Goal: Task Accomplishment & Management: Use online tool/utility

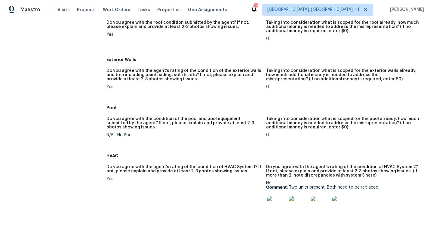
scroll to position [118, 0]
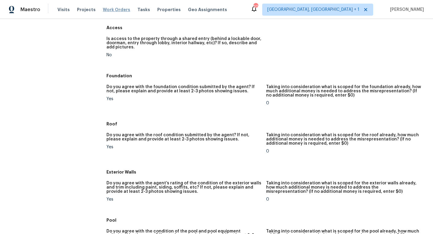
click at [114, 11] on span "Work Orders" at bounding box center [116, 10] width 27 height 6
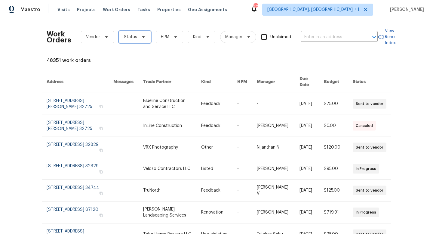
click at [135, 39] on span "Status" at bounding box center [130, 37] width 13 height 6
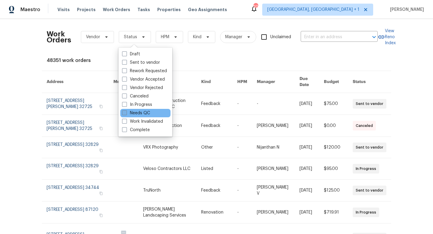
click at [125, 114] on span at bounding box center [124, 112] width 5 height 5
click at [125, 114] on input "Needs QC" at bounding box center [124, 112] width 4 height 4
checkbox input "true"
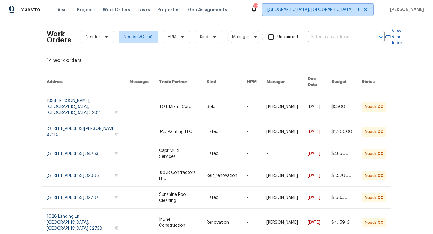
click at [357, 11] on span "Albuquerque, NM + 1" at bounding box center [313, 10] width 92 height 6
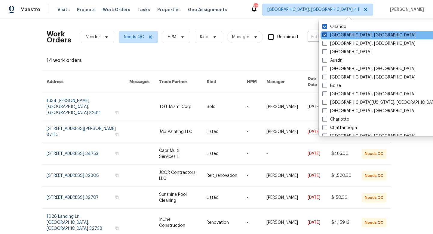
click at [326, 34] on span at bounding box center [324, 34] width 5 height 5
click at [326, 34] on input "Albuquerque, NM" at bounding box center [324, 34] width 4 height 4
checkbox input "false"
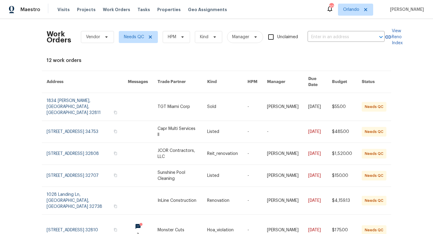
click at [408, 28] on div "Work Orders Vendor Needs QC HPM Kind Manager Unclaimed ​ View Reno Index 12 wor…" at bounding box center [216, 126] width 433 height 215
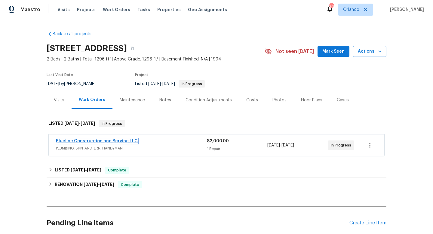
click at [96, 141] on link "Blueline Construction and Service LLC" at bounding box center [97, 141] width 82 height 4
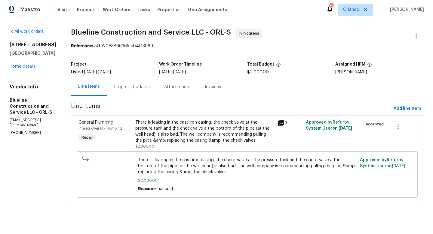
click at [145, 87] on div "Progress Updates" at bounding box center [131, 87] width 35 height 6
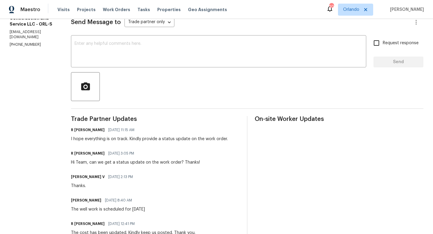
scroll to position [21, 0]
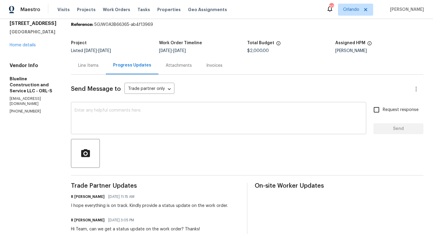
click at [96, 110] on textarea at bounding box center [219, 118] width 288 height 21
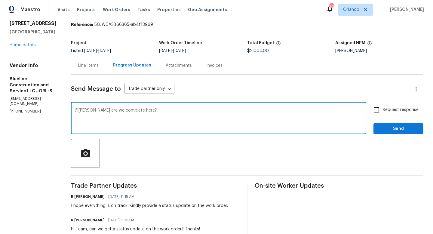
type textarea "@chris are we complete here?"
click at [377, 110] on input "Request response" at bounding box center [376, 109] width 13 height 13
checkbox input "true"
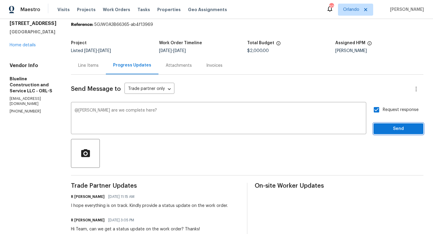
click at [390, 127] on span "Send" at bounding box center [398, 129] width 40 height 8
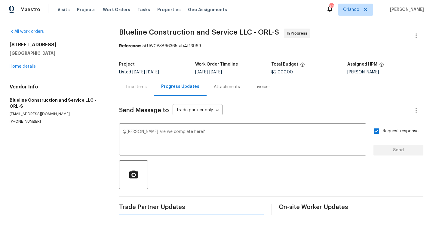
scroll to position [0, 0]
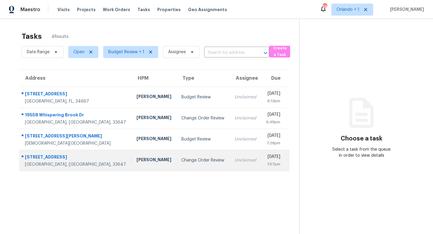
click at [181, 160] on div "Change Order Review" at bounding box center [202, 160] width 43 height 6
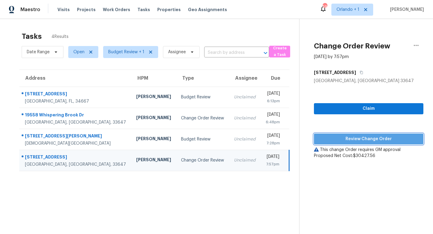
click at [358, 140] on span "Review Change Order" at bounding box center [368, 139] width 100 height 8
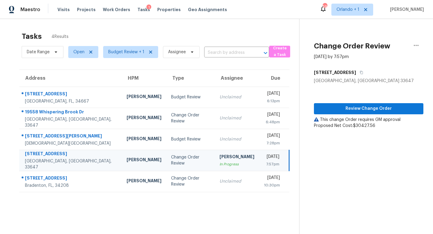
click at [219, 156] on div "[PERSON_NAME]" at bounding box center [236, 158] width 35 height 8
click at [416, 47] on icon "button" at bounding box center [415, 45] width 7 height 7
click at [375, 47] on div "Unclaim this task" at bounding box center [381, 47] width 47 height 6
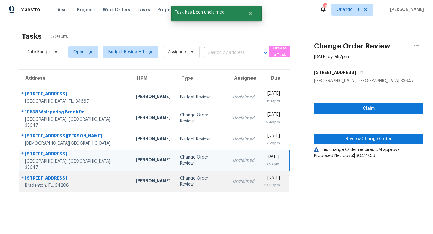
click at [188, 182] on div "Change Order Review" at bounding box center [201, 181] width 43 height 12
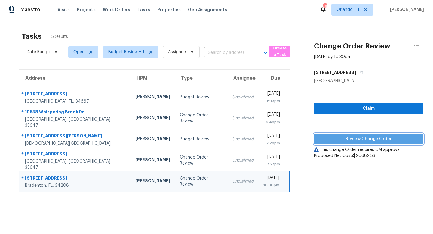
click at [362, 136] on span "Review Change Order" at bounding box center [368, 139] width 100 height 8
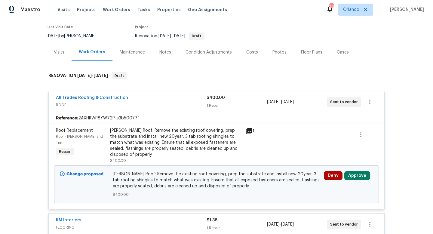
scroll to position [85, 0]
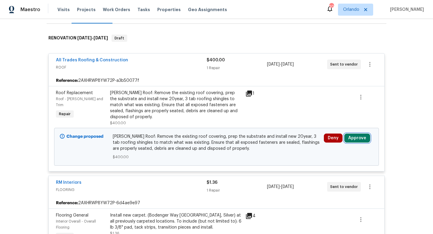
click at [354, 133] on button "Approve" at bounding box center [357, 137] width 26 height 9
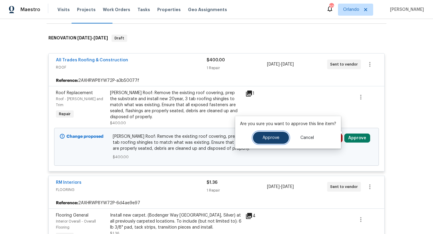
click at [278, 138] on span "Approve" at bounding box center [270, 138] width 17 height 5
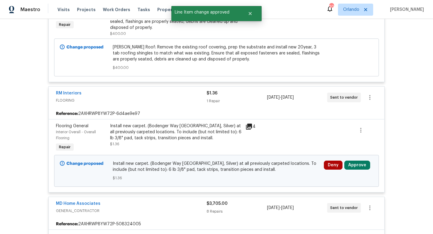
scroll to position [175, 0]
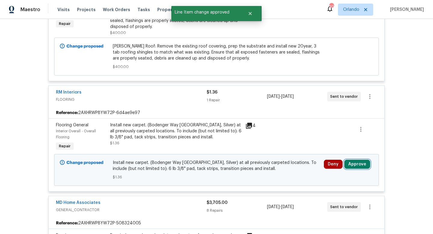
click at [357, 160] on button "Approve" at bounding box center [357, 164] width 26 height 9
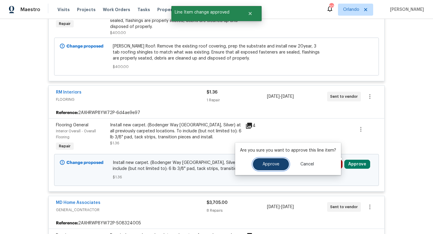
click at [269, 163] on span "Approve" at bounding box center [270, 164] width 17 height 5
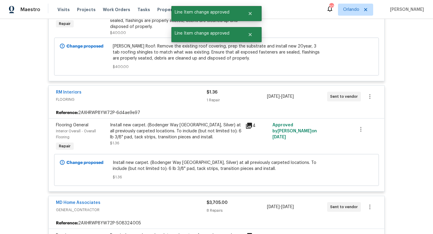
click at [185, 90] on div "RM Interiors" at bounding box center [131, 92] width 151 height 7
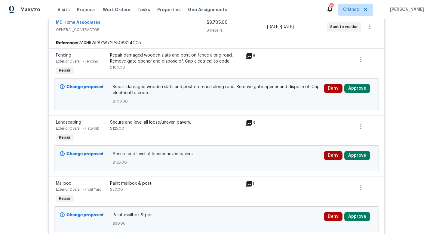
scroll to position [240, 0]
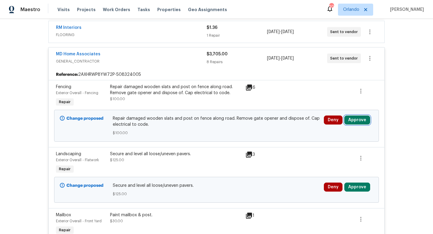
click at [360, 116] on button "Approve" at bounding box center [357, 119] width 26 height 9
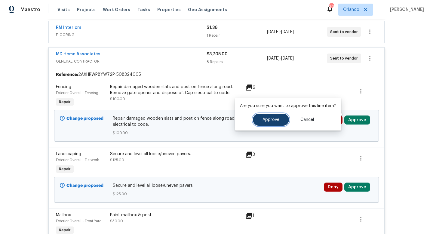
click at [281, 120] on button "Approve" at bounding box center [271, 120] width 36 height 12
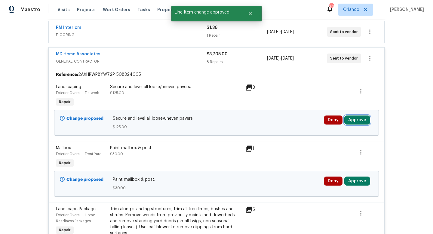
click at [357, 115] on button "Approve" at bounding box center [357, 119] width 26 height 9
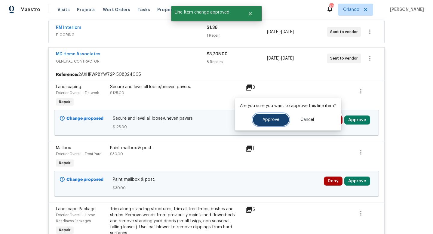
click at [272, 118] on span "Approve" at bounding box center [270, 119] width 17 height 5
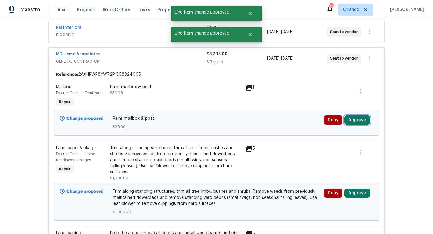
click at [355, 117] on button "Approve" at bounding box center [357, 119] width 26 height 9
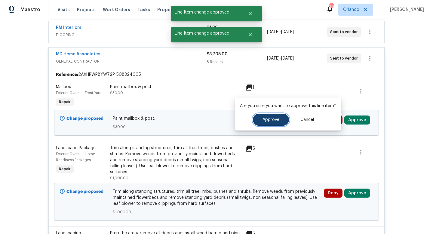
click at [266, 123] on button "Approve" at bounding box center [271, 120] width 36 height 12
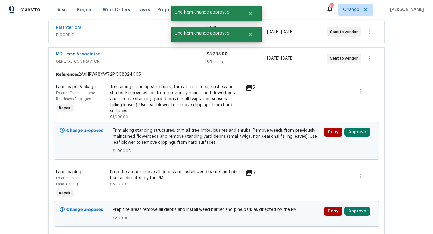
click at [252, 84] on icon at bounding box center [248, 87] width 7 height 7
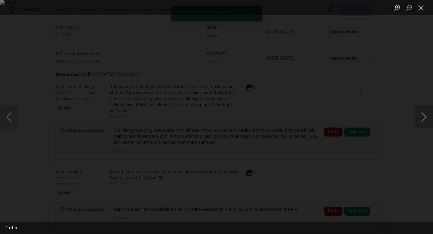
click at [422, 113] on button "Next image" at bounding box center [424, 117] width 18 height 24
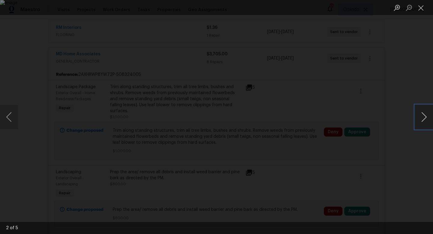
click at [422, 113] on button "Next image" at bounding box center [424, 117] width 18 height 24
click at [397, 102] on div "Lightbox" at bounding box center [216, 117] width 433 height 234
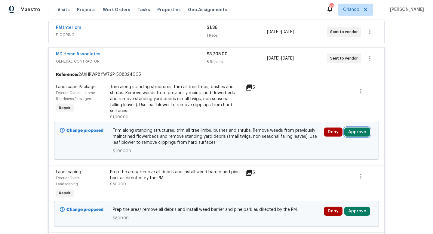
click at [356, 127] on button "Approve" at bounding box center [357, 131] width 26 height 9
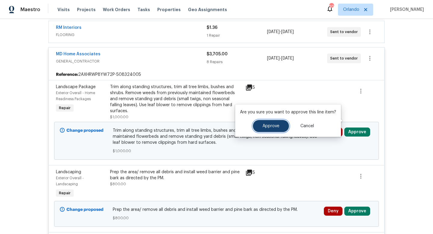
click at [271, 130] on button "Approve" at bounding box center [271, 126] width 36 height 12
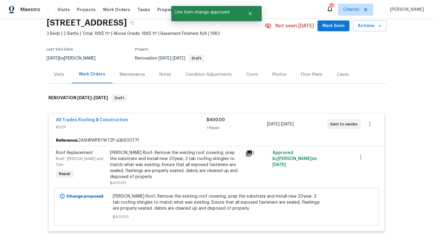
scroll to position [0, 0]
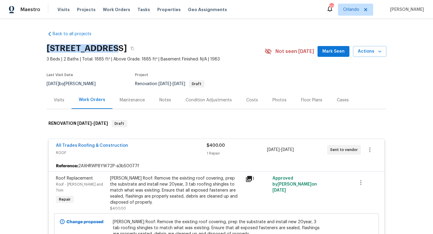
drag, startPoint x: 47, startPoint y: 48, endPoint x: 104, endPoint y: 50, distance: 56.5
click at [104, 50] on h2 "3014 65th St E, Bradenton, FL 34208" at bounding box center [87, 48] width 80 height 6
copy h2 "3014 65th St E"
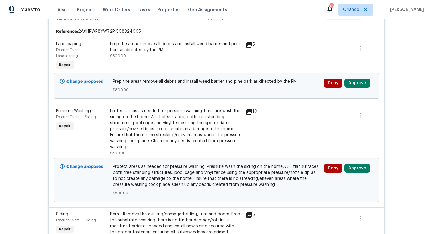
scroll to position [269, 0]
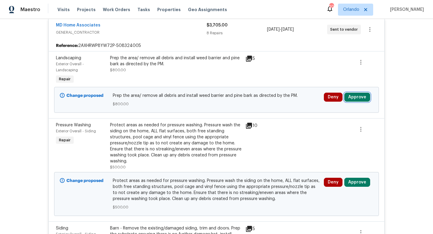
click at [358, 93] on button "Approve" at bounding box center [357, 97] width 26 height 9
click at [205, 73] on div "Prep the area/ remove all debris and install weed barrier and pine bark as dire…" at bounding box center [175, 70] width 135 height 34
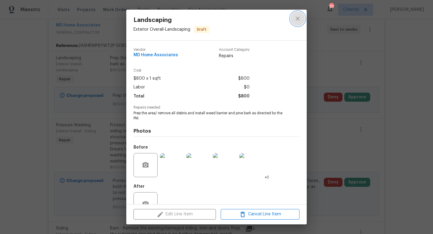
click at [298, 18] on icon "close" at bounding box center [297, 19] width 4 height 4
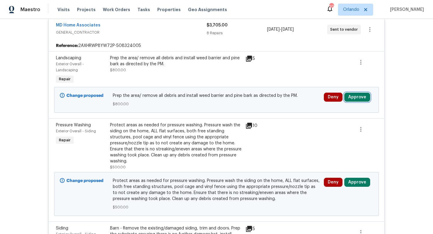
click at [354, 93] on button "Approve" at bounding box center [357, 97] width 26 height 9
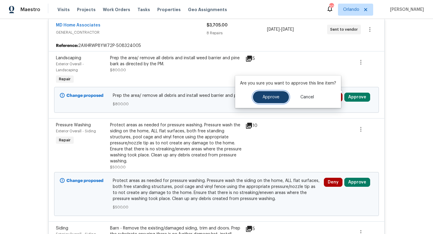
click at [263, 101] on button "Approve" at bounding box center [271, 97] width 36 height 12
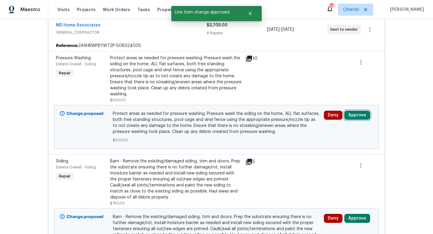
click at [356, 112] on button "Approve" at bounding box center [357, 115] width 26 height 9
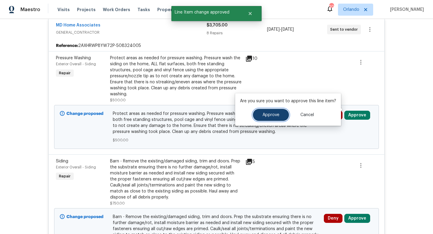
click at [273, 116] on span "Approve" at bounding box center [270, 115] width 17 height 5
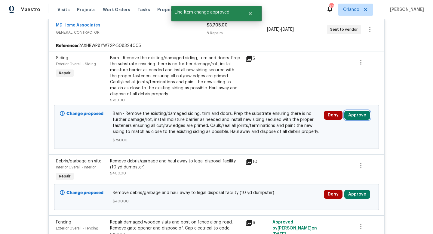
click at [350, 111] on button "Approve" at bounding box center [357, 115] width 26 height 9
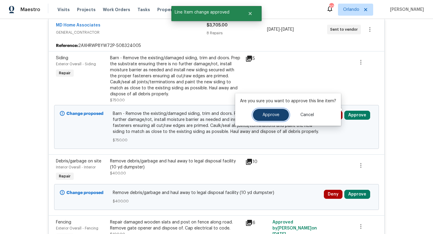
click at [262, 114] on span "Approve" at bounding box center [270, 115] width 17 height 5
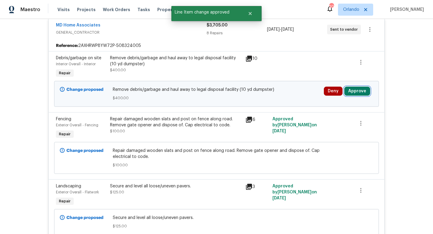
click at [362, 87] on button "Approve" at bounding box center [357, 91] width 26 height 9
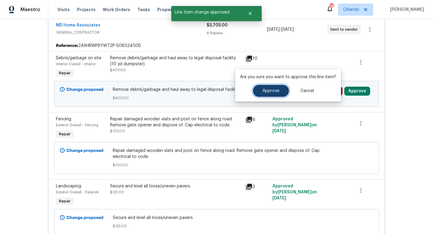
click at [274, 93] on span "Approve" at bounding box center [270, 91] width 17 height 5
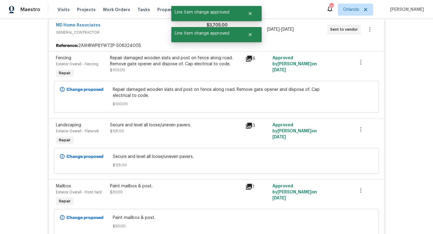
click at [136, 29] on span "GENERAL_CONTRACTOR" at bounding box center [131, 32] width 151 height 6
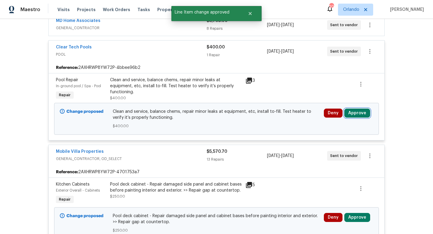
click at [358, 108] on button "Approve" at bounding box center [357, 112] width 26 height 9
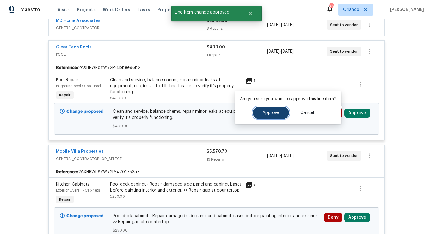
click at [276, 109] on button "Approve" at bounding box center [271, 113] width 36 height 12
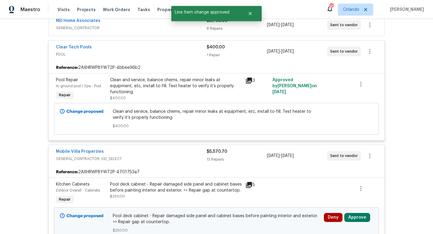
click at [172, 44] on div "Clear Tech Pools" at bounding box center [131, 47] width 151 height 7
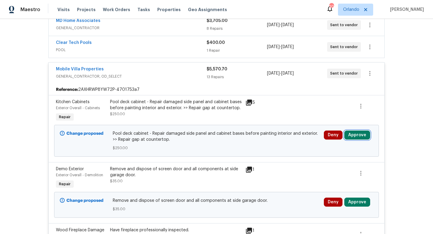
click at [357, 130] on button "Approve" at bounding box center [357, 134] width 26 height 9
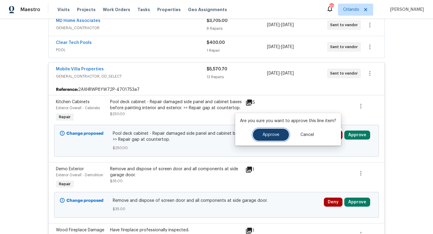
click at [279, 134] on button "Approve" at bounding box center [271, 135] width 36 height 12
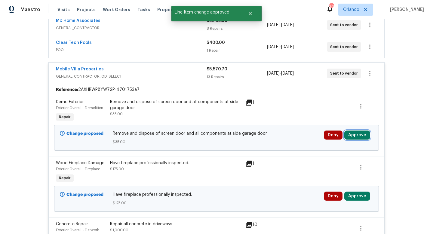
click at [356, 130] on button "Approve" at bounding box center [357, 134] width 26 height 9
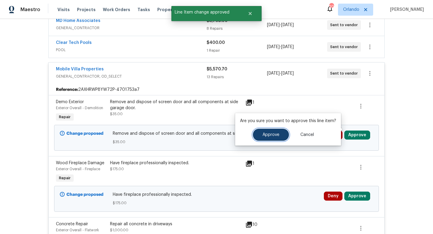
click at [274, 134] on span "Approve" at bounding box center [270, 135] width 17 height 5
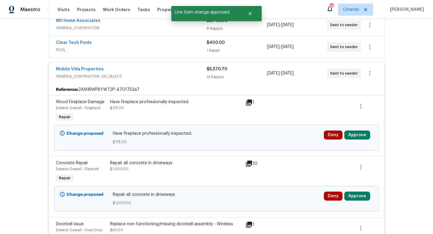
click at [251, 99] on icon at bounding box center [249, 102] width 6 height 6
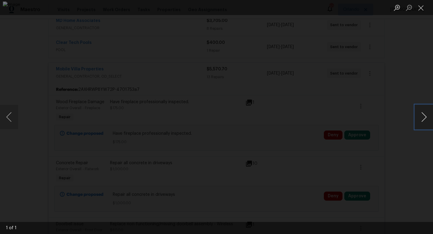
click at [425, 118] on button "Next image" at bounding box center [424, 117] width 18 height 24
click at [412, 83] on div "Lightbox" at bounding box center [216, 117] width 433 height 234
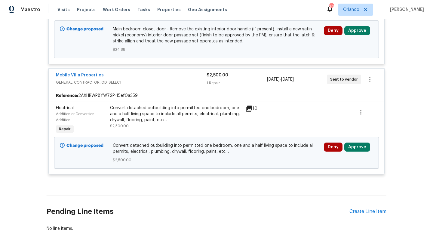
scroll to position [3540, 0]
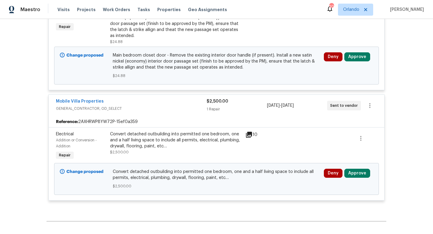
click at [181, 98] on div "Mobile Villa Properties" at bounding box center [131, 101] width 151 height 7
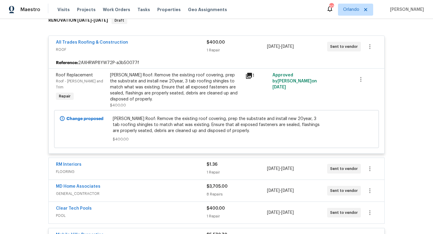
scroll to position [111, 0]
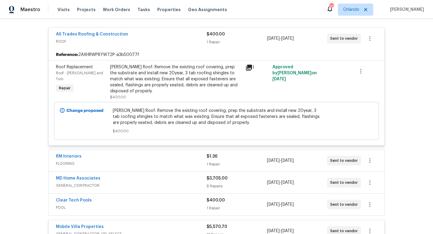
click at [181, 40] on span "ROOF" at bounding box center [131, 41] width 151 height 6
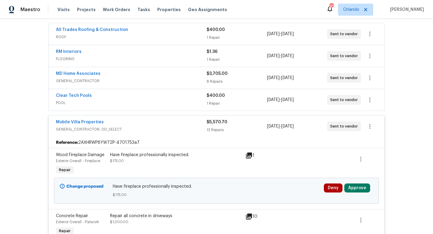
click at [183, 121] on div "Mobile Villa Properties" at bounding box center [131, 122] width 151 height 7
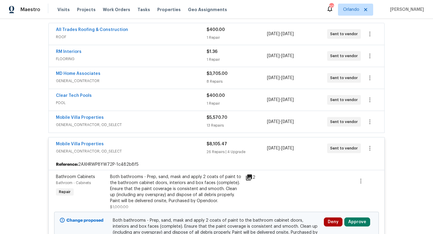
click at [183, 142] on div "Mobile Villa Properties" at bounding box center [131, 144] width 151 height 7
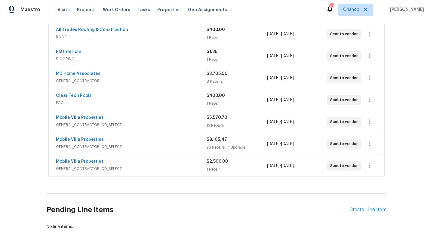
click at [184, 165] on div "Mobile Villa Properties" at bounding box center [131, 161] width 151 height 7
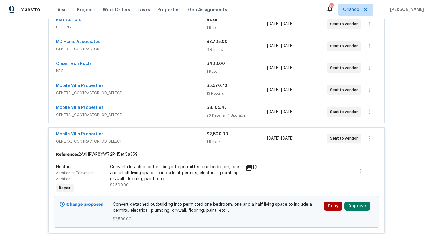
scroll to position [152, 0]
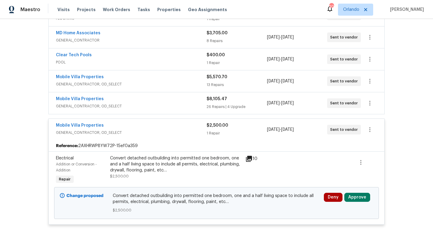
click at [250, 159] on icon at bounding box center [249, 159] width 6 height 6
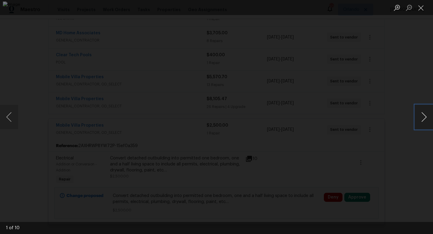
click at [422, 119] on button "Next image" at bounding box center [424, 117] width 18 height 24
click at [410, 84] on div "Lightbox" at bounding box center [216, 117] width 433 height 234
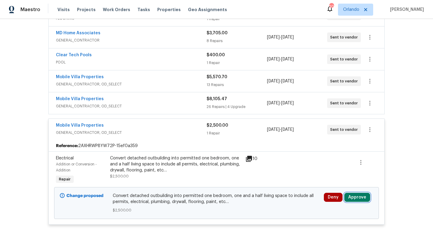
click at [352, 196] on button "Approve" at bounding box center [357, 197] width 26 height 9
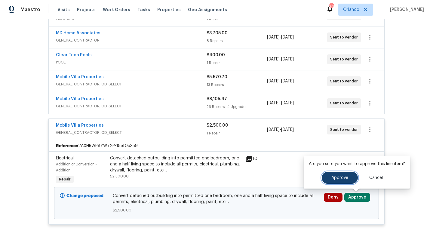
click at [332, 180] on button "Approve" at bounding box center [340, 178] width 36 height 12
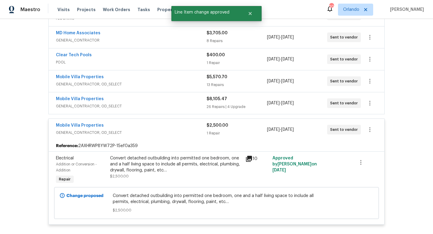
click at [183, 127] on div "Mobile Villa Properties" at bounding box center [131, 125] width 151 height 7
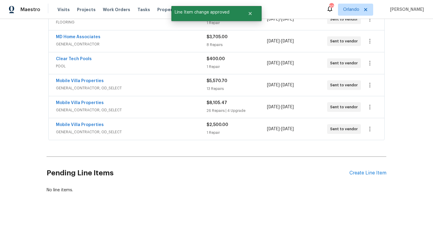
click at [179, 104] on div "Mobile Villa Properties" at bounding box center [131, 103] width 151 height 7
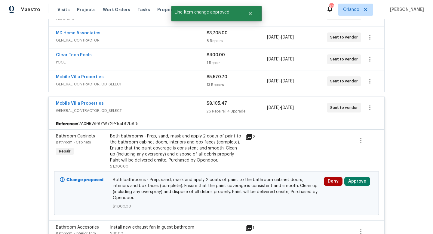
scroll to position [217, 0]
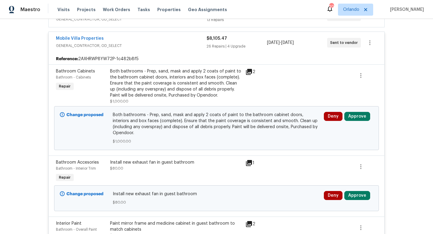
click at [250, 70] on icon at bounding box center [249, 72] width 6 height 6
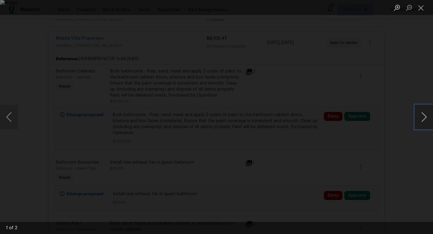
click at [425, 116] on button "Next image" at bounding box center [424, 117] width 18 height 24
click at [407, 96] on div "Lightbox" at bounding box center [216, 117] width 433 height 234
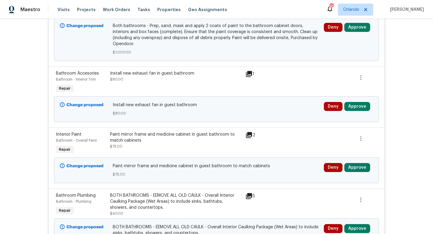
scroll to position [313, 0]
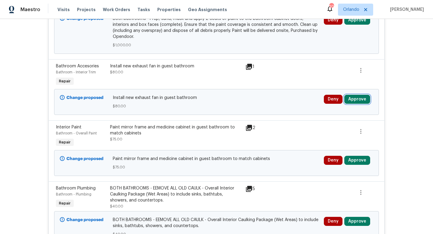
click at [356, 95] on button "Approve" at bounding box center [357, 99] width 26 height 9
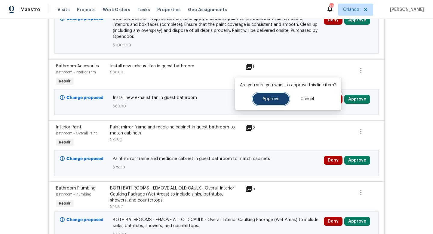
click at [271, 98] on span "Approve" at bounding box center [270, 99] width 17 height 5
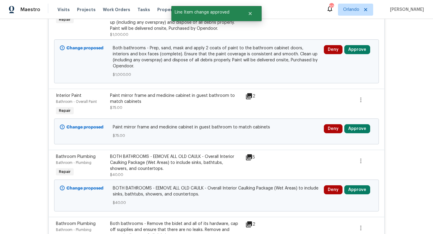
scroll to position [273, 0]
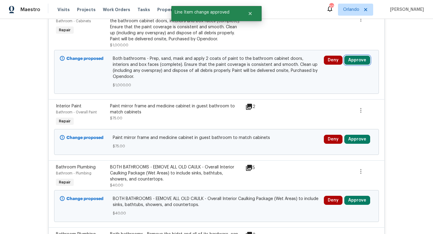
click at [359, 60] on button "Approve" at bounding box center [357, 60] width 26 height 9
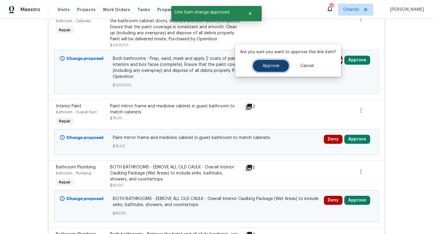
click at [281, 63] on button "Approve" at bounding box center [271, 66] width 36 height 12
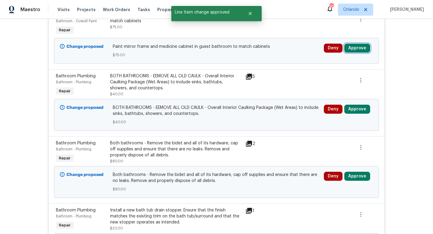
click at [357, 47] on button "Approve" at bounding box center [357, 48] width 26 height 9
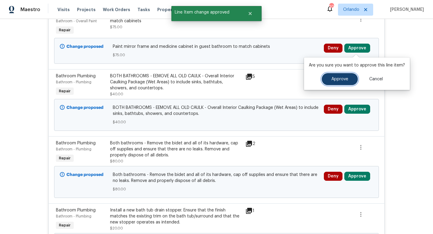
click at [339, 78] on span "Approve" at bounding box center [339, 79] width 17 height 5
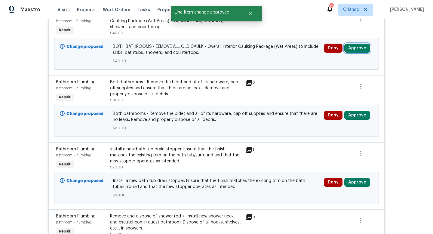
click at [356, 51] on button "Approve" at bounding box center [357, 48] width 26 height 9
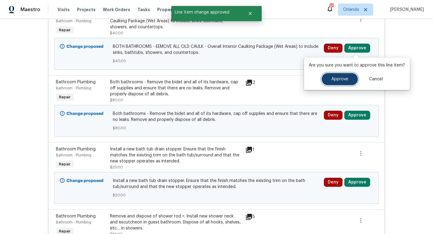
click at [335, 78] on span "Approve" at bounding box center [339, 79] width 17 height 5
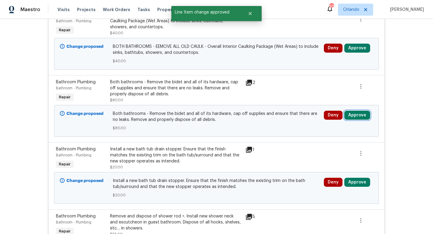
click at [356, 117] on button "Approve" at bounding box center [357, 115] width 26 height 9
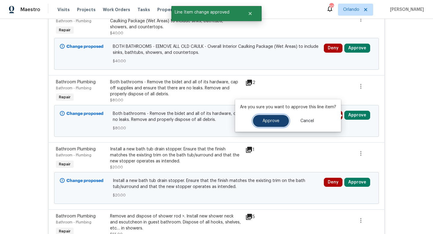
click at [271, 119] on span "Approve" at bounding box center [270, 121] width 17 height 5
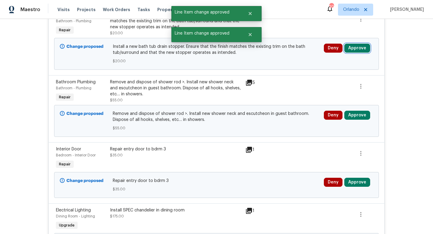
click at [352, 51] on button "Approve" at bounding box center [357, 48] width 26 height 9
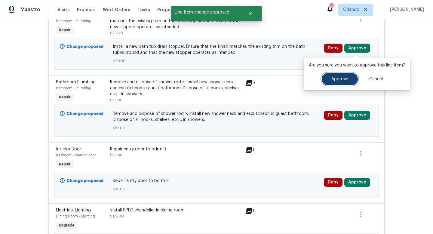
click at [333, 76] on button "Approve" at bounding box center [340, 79] width 36 height 12
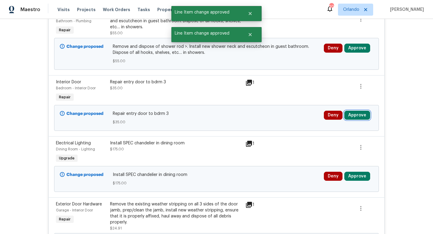
click at [355, 118] on button "Approve" at bounding box center [357, 115] width 26 height 9
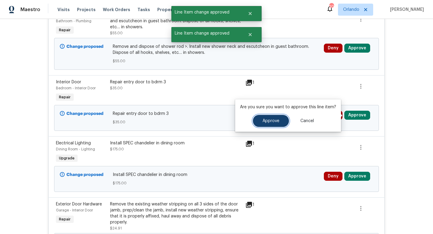
click at [268, 121] on span "Approve" at bounding box center [270, 121] width 17 height 5
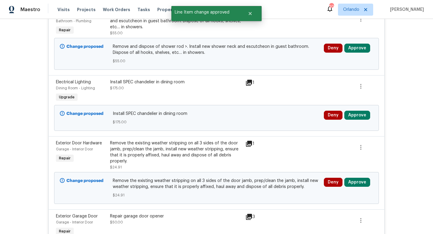
click at [250, 81] on icon at bounding box center [249, 83] width 6 height 6
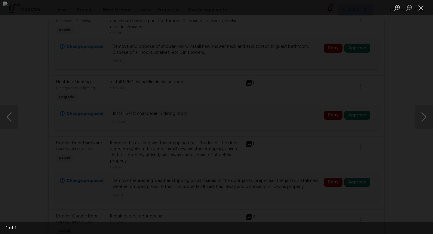
click at [395, 100] on div "Lightbox" at bounding box center [216, 117] width 433 height 234
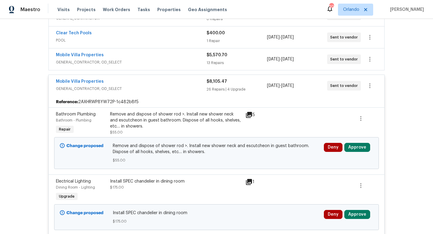
scroll to position [180, 0]
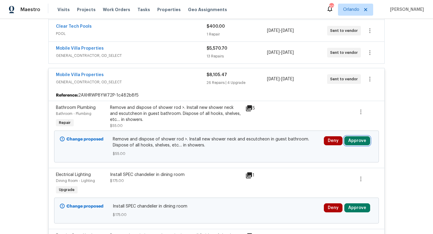
click at [356, 141] on button "Approve" at bounding box center [357, 140] width 26 height 9
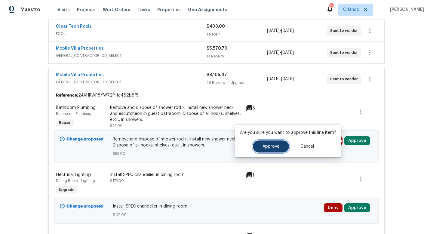
click at [273, 144] on span "Approve" at bounding box center [270, 146] width 17 height 5
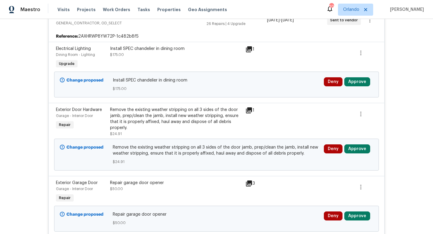
scroll to position [245, 0]
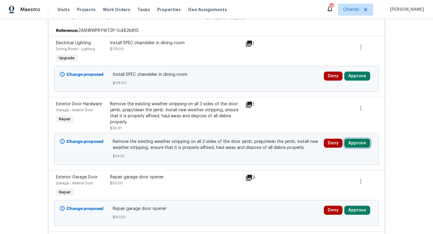
click at [357, 143] on button "Approve" at bounding box center [357, 143] width 26 height 9
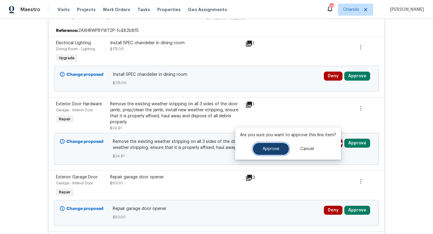
click at [277, 148] on span "Approve" at bounding box center [270, 149] width 17 height 5
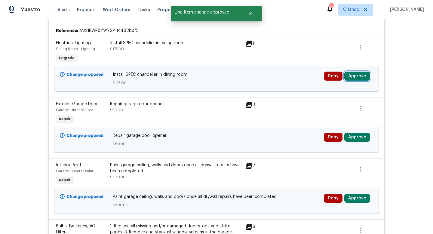
click at [359, 78] on button "Approve" at bounding box center [357, 76] width 26 height 9
click at [353, 122] on div at bounding box center [365, 113] width 27 height 28
click at [354, 134] on button "Approve" at bounding box center [357, 137] width 26 height 9
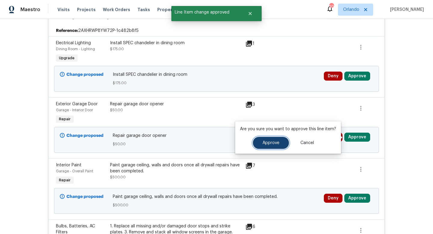
click at [278, 142] on button "Approve" at bounding box center [271, 143] width 36 height 12
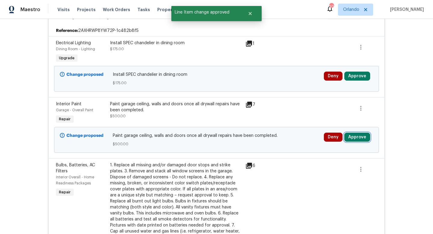
click at [355, 139] on button "Approve" at bounding box center [357, 137] width 26 height 9
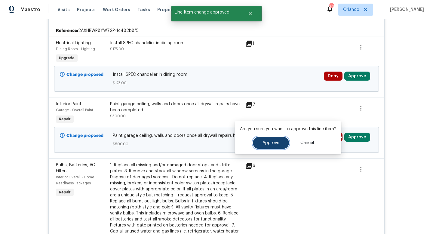
click at [271, 141] on span "Approve" at bounding box center [270, 143] width 17 height 5
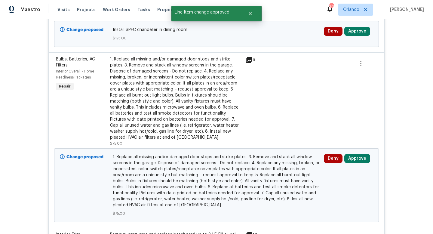
scroll to position [311, 0]
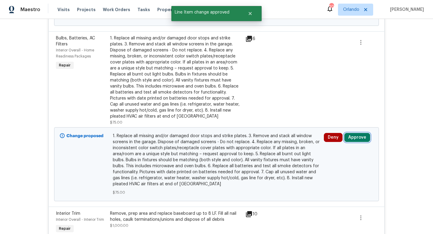
click at [356, 138] on button "Approve" at bounding box center [357, 137] width 26 height 9
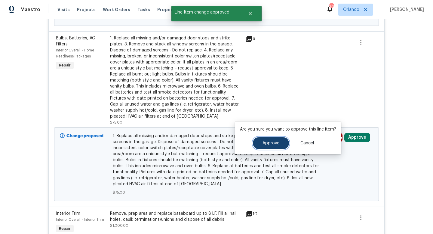
click at [274, 143] on span "Approve" at bounding box center [270, 143] width 17 height 5
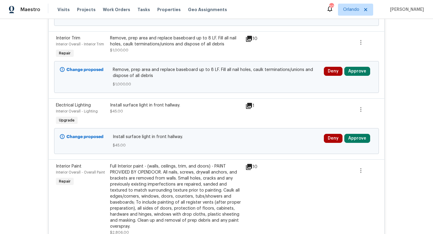
click at [250, 39] on icon at bounding box center [248, 38] width 7 height 7
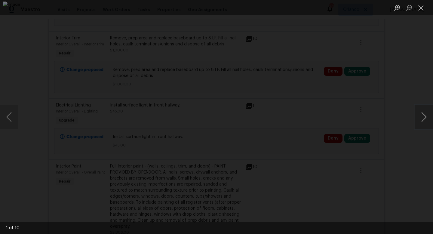
click at [423, 116] on button "Next image" at bounding box center [424, 117] width 18 height 24
click at [388, 78] on div "Lightbox" at bounding box center [216, 117] width 433 height 234
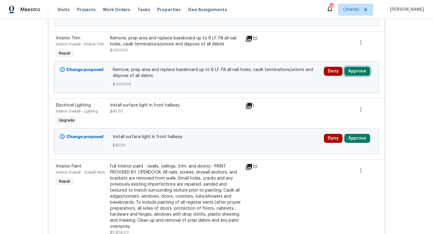
click at [357, 71] on button "Approve" at bounding box center [357, 71] width 26 height 9
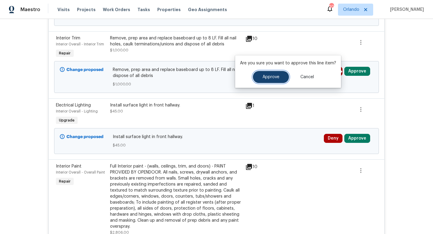
click at [272, 77] on span "Approve" at bounding box center [270, 77] width 17 height 5
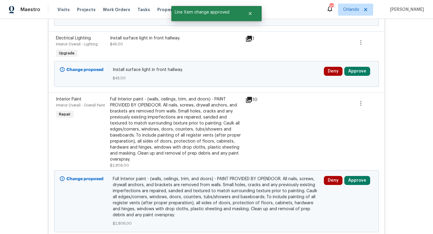
click at [356, 76] on div "Deny Approve" at bounding box center [348, 74] width 53 height 18
click at [355, 72] on button "Approve" at bounding box center [357, 71] width 26 height 9
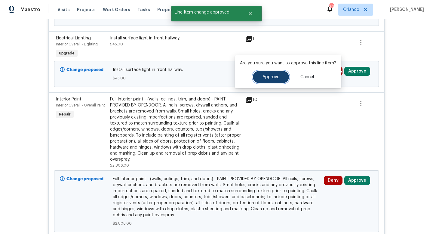
click at [265, 76] on span "Approve" at bounding box center [270, 77] width 17 height 5
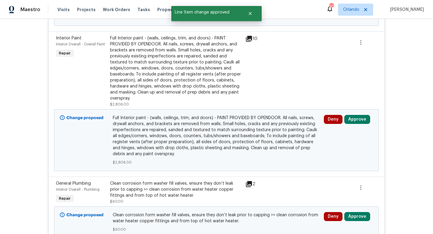
click at [210, 69] on div "Full Interior paint - (walls, ceilings, trim, and doors) - PAINT PROVIDED BY OP…" at bounding box center [176, 68] width 132 height 66
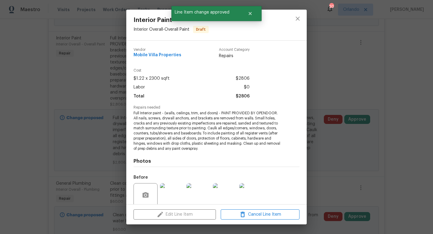
click at [321, 68] on div "Interior Paint Interior Overall - Overall Paint Draft Vendor Mobile Villa Prope…" at bounding box center [216, 117] width 433 height 234
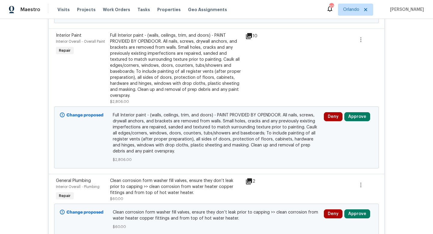
scroll to position [321, 0]
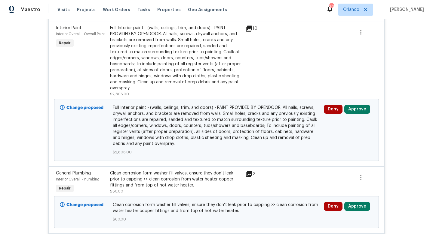
click at [207, 72] on div "Full Interior paint - (walls, ceilings, trim, and doors) - PAINT PROVIDED BY OP…" at bounding box center [176, 58] width 132 height 66
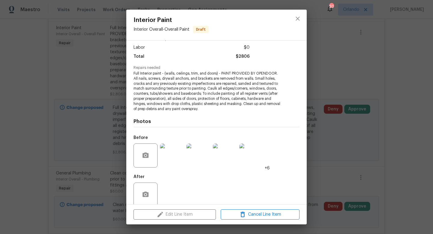
scroll to position [48, 0]
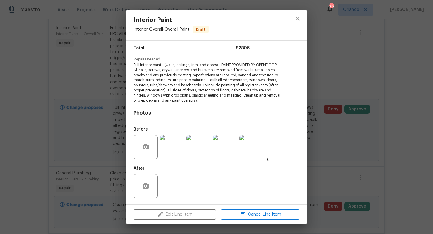
click at [351, 72] on div "Interior Paint Interior Overall - Overall Paint Draft Vendor Mobile Villa Prope…" at bounding box center [216, 117] width 433 height 234
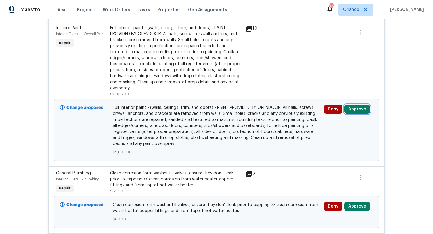
click at [356, 112] on button "Approve" at bounding box center [357, 109] width 26 height 9
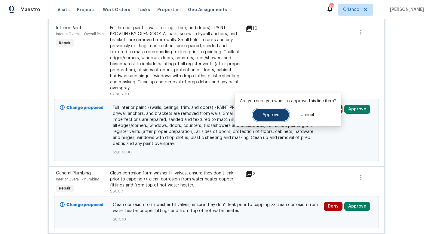
click at [264, 117] on button "Approve" at bounding box center [271, 115] width 36 height 12
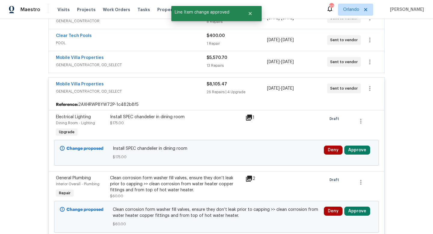
scroll to position [321, 0]
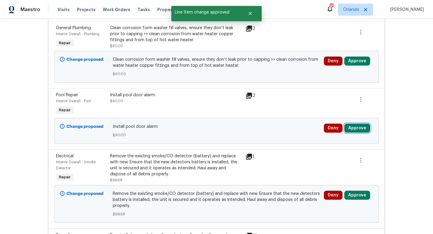
click at [355, 129] on button "Approve" at bounding box center [357, 127] width 26 height 9
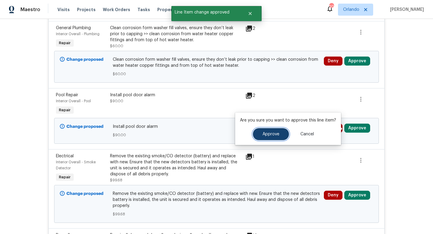
click at [276, 130] on button "Approve" at bounding box center [271, 134] width 36 height 12
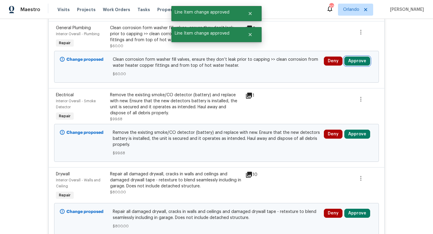
click at [354, 61] on button "Approve" at bounding box center [357, 60] width 26 height 9
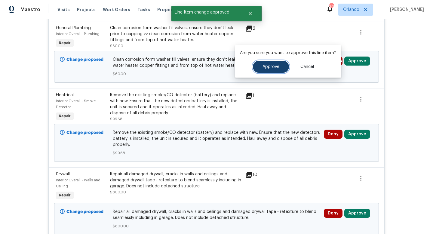
click at [273, 66] on span "Approve" at bounding box center [270, 67] width 17 height 5
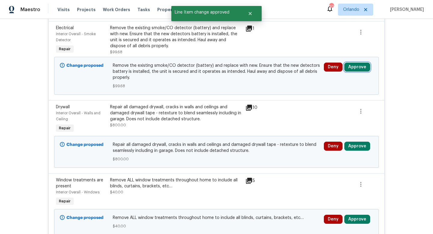
click at [355, 67] on button "Approve" at bounding box center [357, 66] width 26 height 9
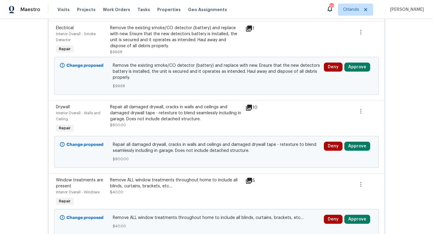
click at [284, 44] on div at bounding box center [297, 40] width 54 height 34
click at [252, 29] on icon at bounding box center [248, 28] width 7 height 7
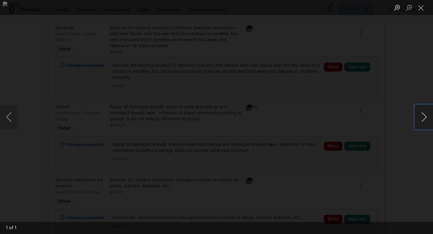
click at [423, 119] on button "Next image" at bounding box center [424, 117] width 18 height 24
click at [406, 86] on div "Lightbox" at bounding box center [216, 117] width 433 height 234
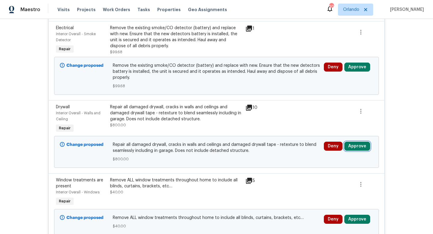
click at [352, 145] on button "Approve" at bounding box center [357, 146] width 26 height 9
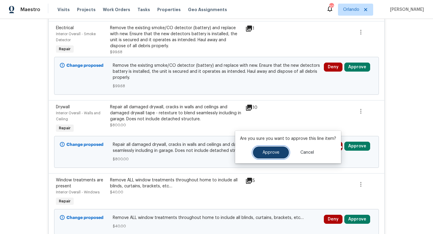
click at [273, 150] on span "Approve" at bounding box center [270, 152] width 17 height 5
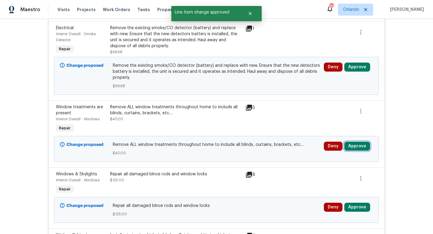
click at [356, 146] on button "Approve" at bounding box center [357, 146] width 26 height 9
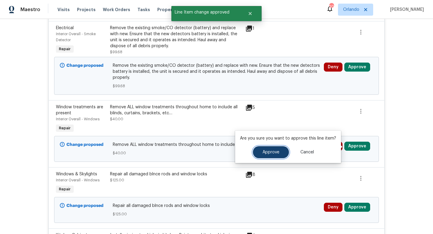
click at [265, 151] on span "Approve" at bounding box center [270, 152] width 17 height 5
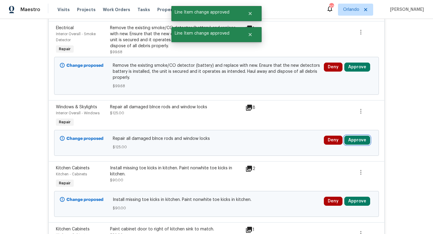
click at [358, 141] on button "Approve" at bounding box center [357, 140] width 26 height 9
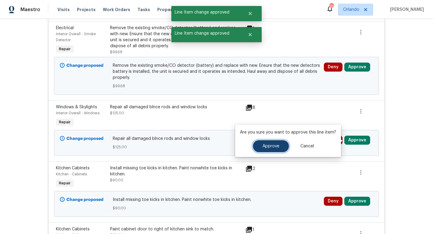
click at [274, 145] on span "Approve" at bounding box center [270, 146] width 17 height 5
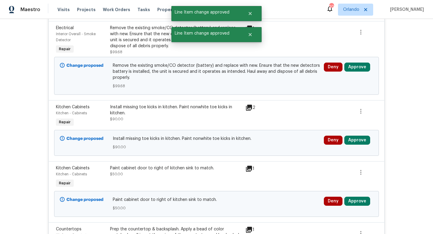
click at [357, 136] on div "Deny Approve" at bounding box center [348, 143] width 53 height 18
click at [347, 141] on button "Approve" at bounding box center [357, 140] width 26 height 9
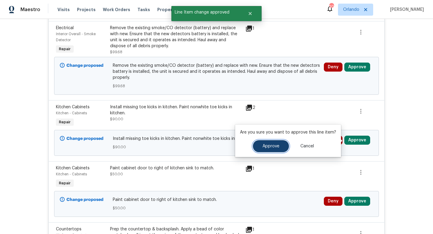
click at [272, 142] on button "Approve" at bounding box center [271, 146] width 36 height 12
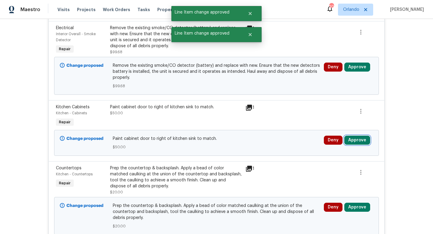
click at [356, 141] on button "Approve" at bounding box center [357, 140] width 26 height 9
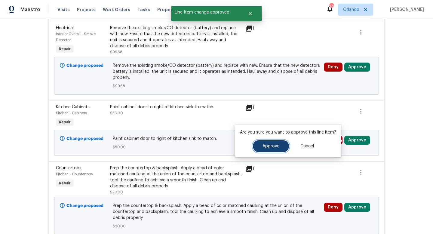
click at [259, 149] on button "Approve" at bounding box center [271, 146] width 36 height 12
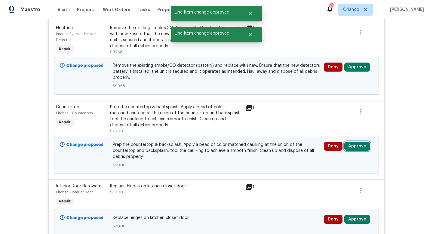
click at [358, 146] on button "Approve" at bounding box center [357, 146] width 26 height 9
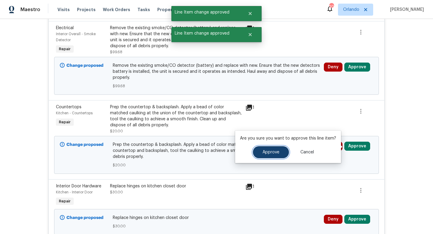
click at [269, 152] on span "Approve" at bounding box center [270, 152] width 17 height 5
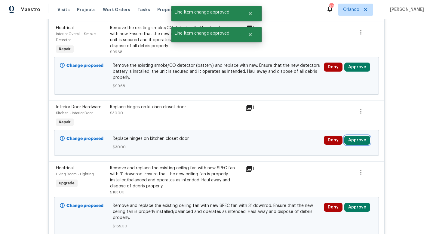
click at [359, 140] on button "Approve" at bounding box center [357, 140] width 26 height 9
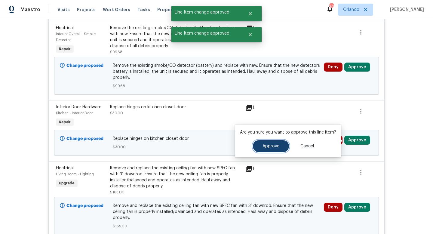
click at [276, 148] on span "Approve" at bounding box center [270, 146] width 17 height 5
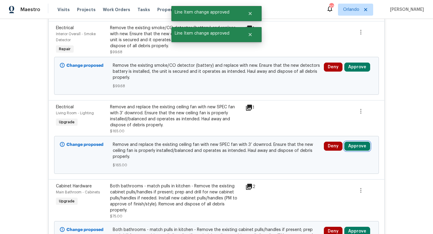
click at [357, 146] on button "Approve" at bounding box center [357, 146] width 26 height 9
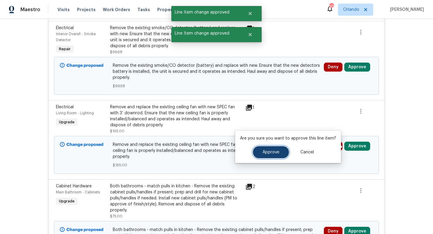
click at [272, 151] on span "Approve" at bounding box center [270, 152] width 17 height 5
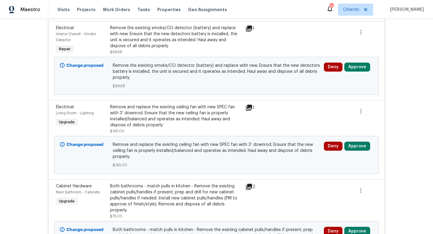
click at [205, 35] on div "Remove the existing smoke/CO detector (battery) and replace with new. Ensure th…" at bounding box center [176, 37] width 132 height 24
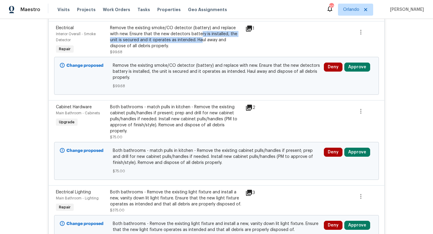
click at [201, 37] on div "Remove the existing smoke/CO detector (battery) and replace with new. Ensure th…" at bounding box center [176, 37] width 132 height 24
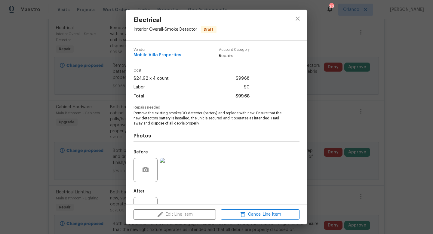
click at [334, 42] on div "Electrical Interior Overall - Smoke Detector Draft Vendor Mobile Villa Properti…" at bounding box center [216, 117] width 433 height 234
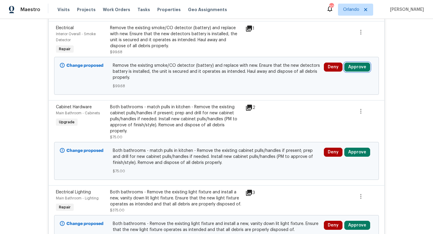
click at [353, 66] on button "Approve" at bounding box center [357, 66] width 26 height 9
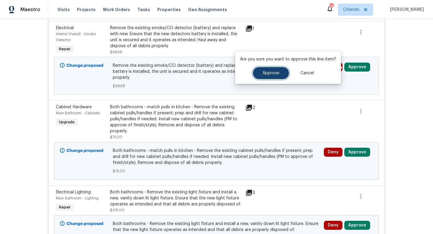
click at [270, 74] on span "Approve" at bounding box center [270, 73] width 17 height 5
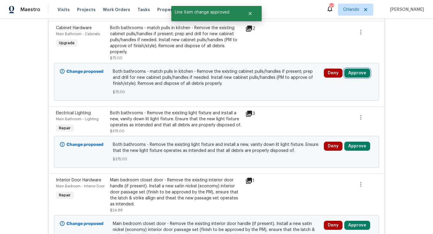
click at [354, 69] on button "Approve" at bounding box center [357, 73] width 26 height 9
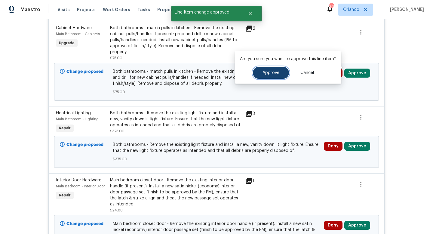
click at [269, 71] on span "Approve" at bounding box center [270, 73] width 17 height 5
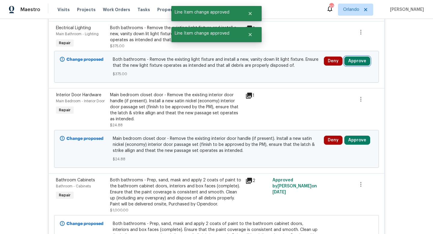
click at [358, 64] on button "Approve" at bounding box center [357, 60] width 26 height 9
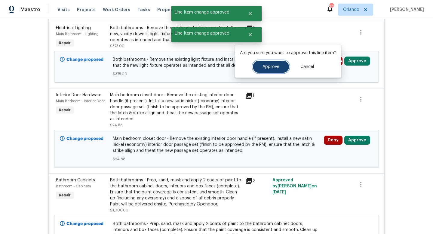
click at [271, 69] on span "Approve" at bounding box center [270, 67] width 17 height 5
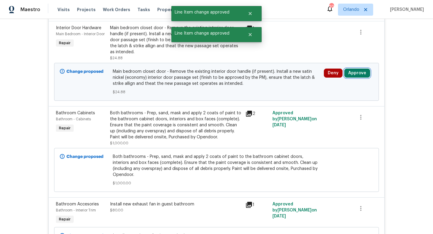
click at [353, 75] on button "Approve" at bounding box center [357, 73] width 26 height 9
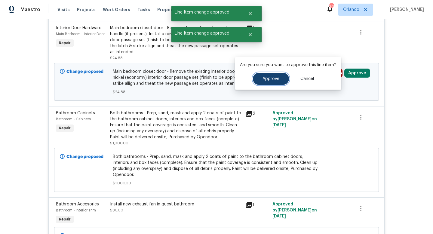
click at [271, 84] on button "Approve" at bounding box center [271, 79] width 36 height 12
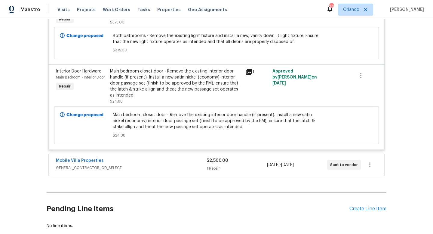
scroll to position [2393, 0]
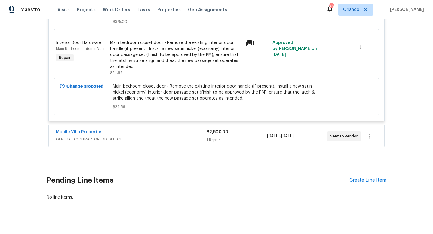
click at [168, 129] on div "Mobile Villa Properties" at bounding box center [131, 132] width 151 height 7
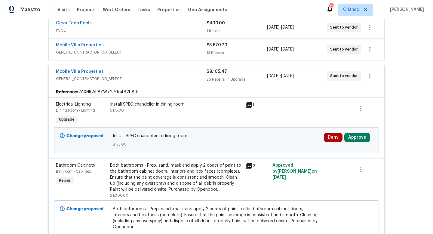
scroll to position [173, 0]
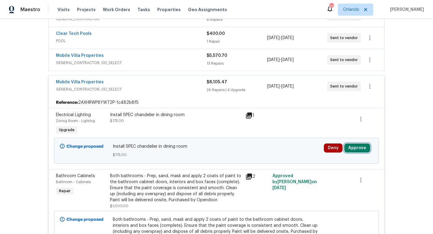
click at [359, 147] on button "Approve" at bounding box center [357, 147] width 26 height 9
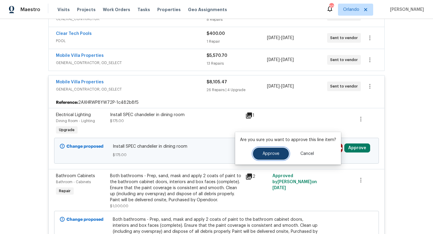
click at [272, 155] on span "Approve" at bounding box center [270, 153] width 17 height 5
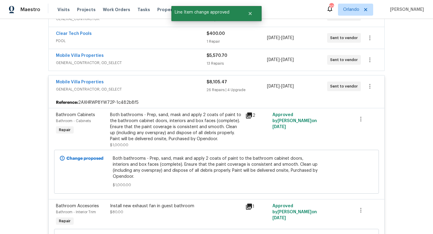
click at [175, 89] on span "GENERAL_CONTRACTOR, OD_SELECT" at bounding box center [131, 89] width 151 height 6
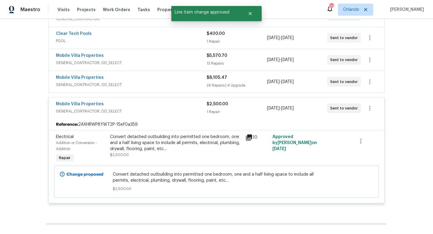
click at [183, 53] on div "Mobile Villa Properties" at bounding box center [131, 56] width 151 height 7
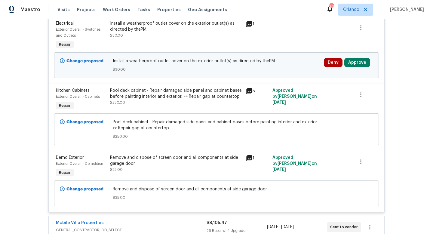
scroll to position [952, 0]
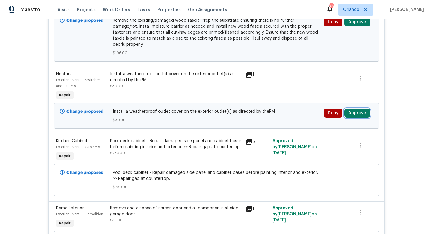
click at [351, 108] on button "Approve" at bounding box center [357, 112] width 26 height 9
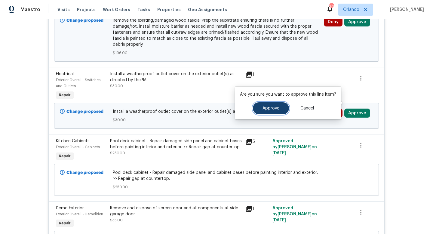
click at [279, 108] on button "Approve" at bounding box center [271, 108] width 36 height 12
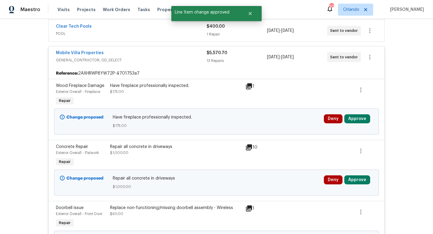
scroll to position [182, 0]
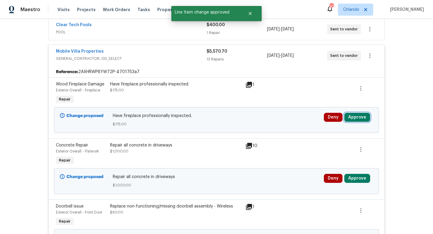
click at [358, 118] on button "Approve" at bounding box center [357, 117] width 26 height 9
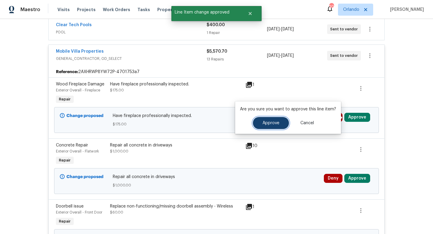
click at [274, 122] on span "Approve" at bounding box center [270, 123] width 17 height 5
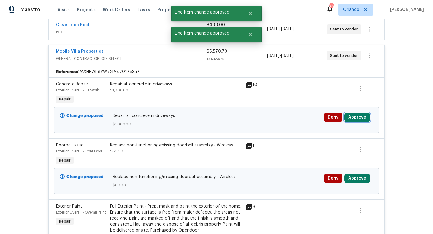
click at [357, 114] on button "Approve" at bounding box center [357, 117] width 26 height 9
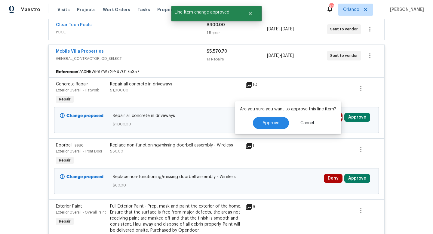
click at [269, 88] on div "10" at bounding box center [256, 93] width 27 height 28
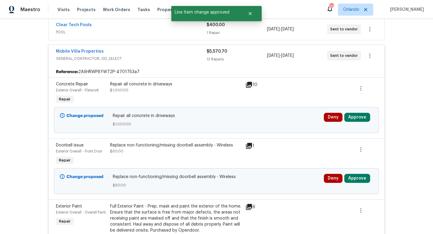
click at [252, 85] on div "10" at bounding box center [256, 84] width 23 height 7
click at [249, 84] on icon at bounding box center [249, 85] width 6 height 6
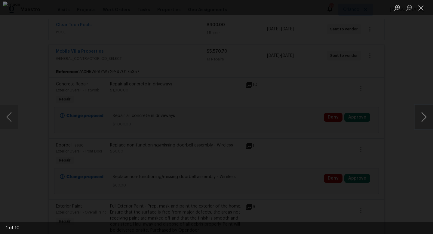
click at [425, 116] on button "Next image" at bounding box center [424, 117] width 18 height 24
click at [395, 76] on div "Lightbox" at bounding box center [216, 117] width 433 height 234
click at [405, 91] on div "Lightbox" at bounding box center [216, 117] width 433 height 234
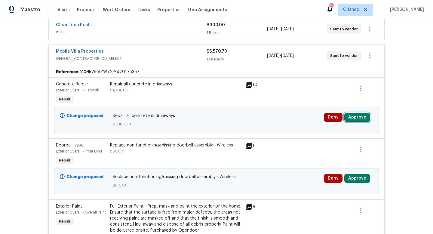
click at [354, 117] on button "Approve" at bounding box center [357, 117] width 26 height 9
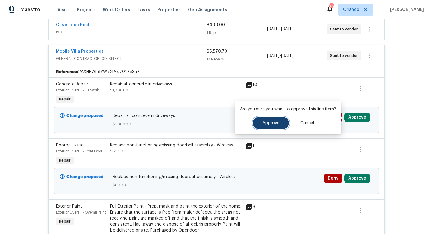
click at [277, 122] on span "Approve" at bounding box center [270, 123] width 17 height 5
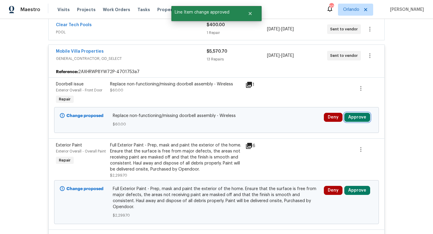
click at [361, 116] on button "Approve" at bounding box center [357, 117] width 26 height 9
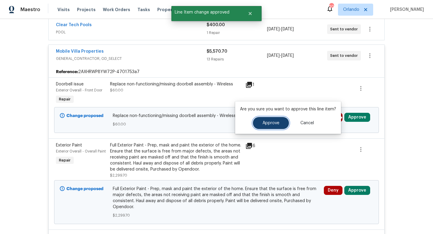
click at [274, 124] on span "Approve" at bounding box center [270, 123] width 17 height 5
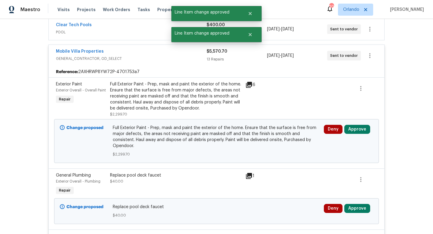
click at [208, 94] on div "Full Exterior Paint - Prep, mask and paint the exterior of the home. Ensure tha…" at bounding box center [176, 96] width 132 height 30
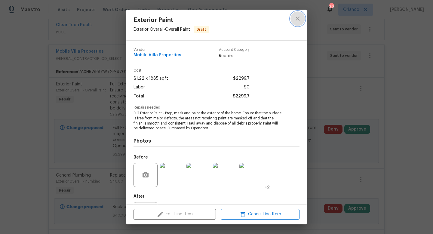
click at [298, 19] on icon "close" at bounding box center [297, 18] width 7 height 7
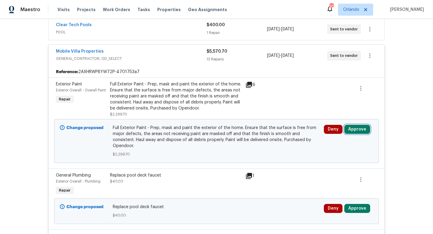
click at [364, 128] on button "Approve" at bounding box center [357, 129] width 26 height 9
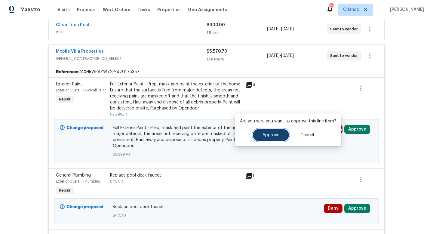
click at [280, 136] on button "Approve" at bounding box center [271, 135] width 36 height 12
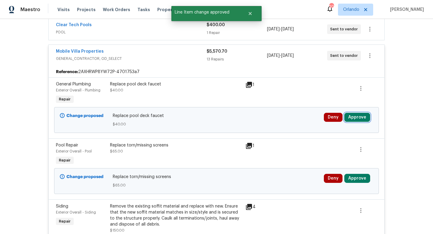
click at [358, 117] on button "Approve" at bounding box center [357, 117] width 26 height 9
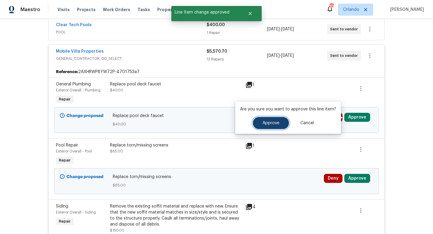
click at [265, 127] on button "Approve" at bounding box center [271, 123] width 36 height 12
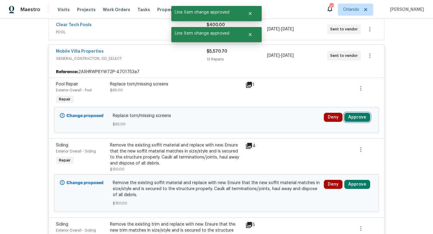
click at [359, 119] on button "Approve" at bounding box center [357, 117] width 26 height 9
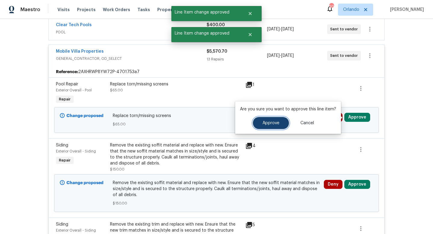
click at [255, 123] on button "Approve" at bounding box center [271, 123] width 36 height 12
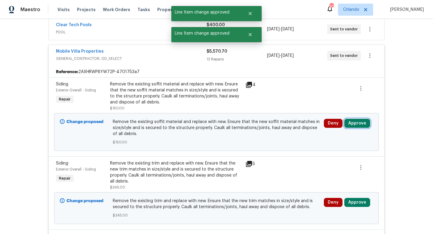
click at [356, 121] on button "Approve" at bounding box center [357, 123] width 26 height 9
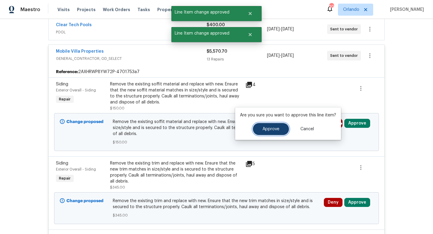
click at [269, 129] on span "Approve" at bounding box center [270, 129] width 17 height 5
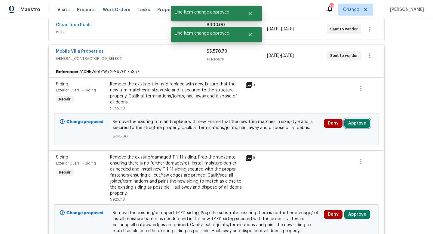
click at [358, 121] on button "Approve" at bounding box center [357, 123] width 26 height 9
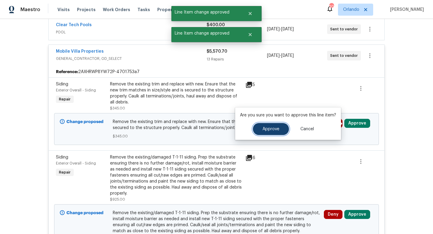
click at [274, 129] on span "Approve" at bounding box center [270, 129] width 17 height 5
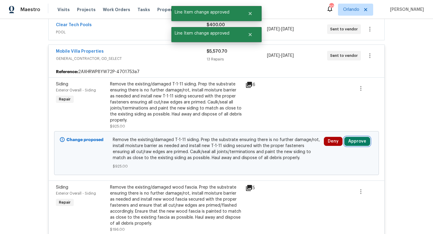
click at [353, 140] on button "Approve" at bounding box center [357, 141] width 26 height 9
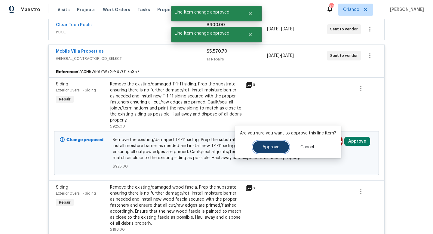
click at [275, 146] on span "Approve" at bounding box center [270, 147] width 17 height 5
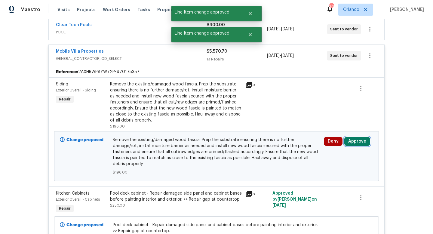
click at [351, 140] on button "Approve" at bounding box center [357, 141] width 26 height 9
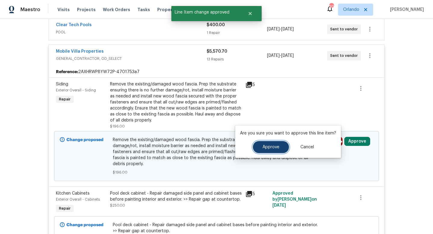
click at [267, 147] on span "Approve" at bounding box center [270, 147] width 17 height 5
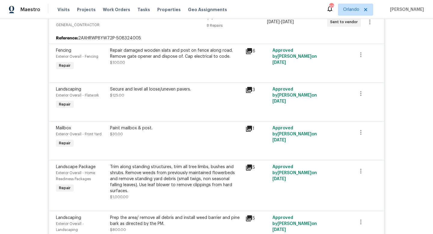
scroll to position [168, 0]
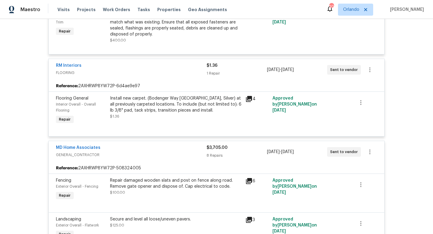
click at [116, 145] on div "MD Home Associates" at bounding box center [131, 148] width 151 height 7
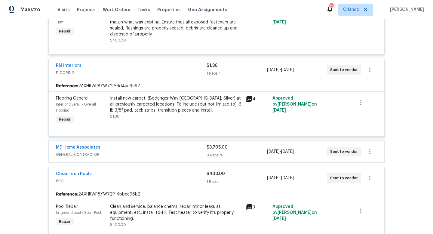
click at [105, 63] on div "RM Interiors" at bounding box center [131, 65] width 151 height 7
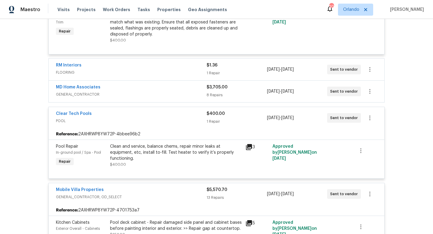
scroll to position [109, 0]
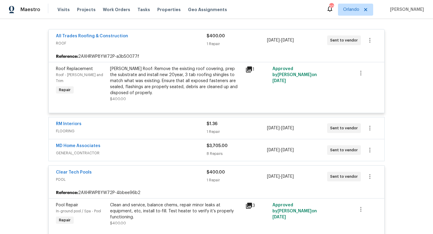
click at [142, 38] on div "All Trades Roofing & Construction" at bounding box center [131, 36] width 151 height 7
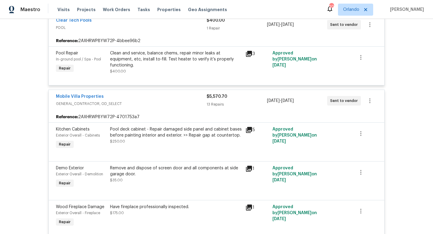
scroll to position [160, 0]
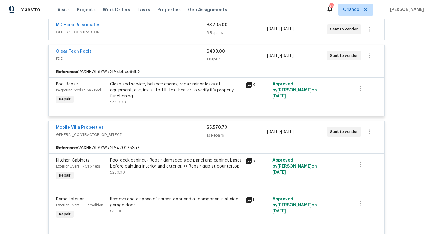
click at [140, 54] on div "Clear Tech Pools" at bounding box center [131, 51] width 151 height 7
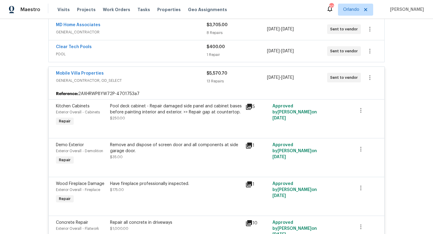
click at [135, 72] on div "Mobile Villa Properties" at bounding box center [131, 73] width 151 height 7
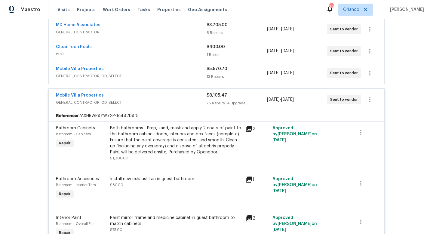
click at [144, 100] on span "GENERAL_CONTRACTOR, OD_SELECT" at bounding box center [131, 102] width 151 height 6
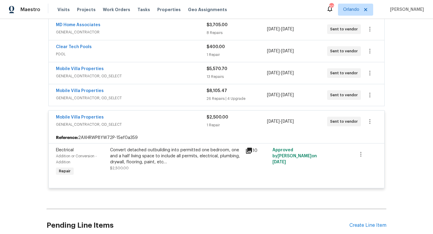
click at [142, 120] on div "Mobile Villa Properties" at bounding box center [131, 117] width 151 height 7
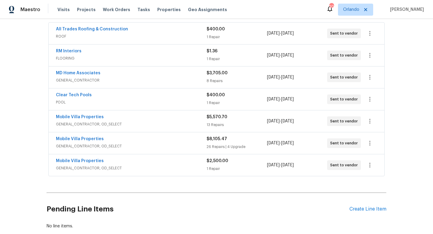
scroll to position [99, 0]
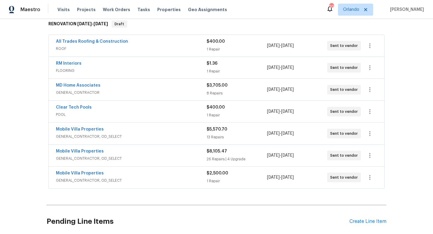
click at [129, 153] on div "Mobile Villa Properties" at bounding box center [131, 151] width 151 height 7
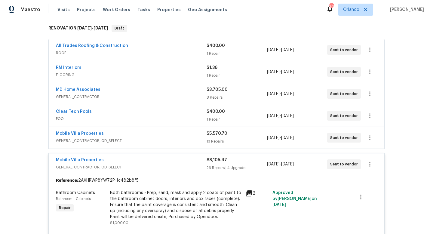
scroll to position [138, 0]
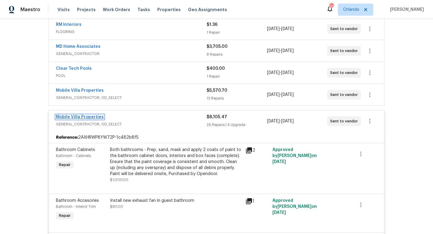
click at [92, 115] on link "Mobile Villa Properties" at bounding box center [80, 117] width 48 height 4
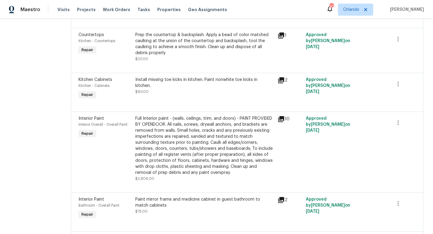
scroll to position [1009, 0]
click at [196, 126] on div "Full Interior paint - (walls, ceilings, trim, and doors) - PAINT PROVIDED BY OP…" at bounding box center [204, 146] width 139 height 60
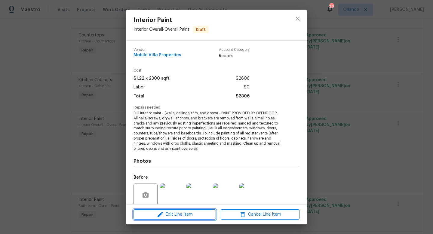
click at [193, 213] on span "Edit Line Item" at bounding box center [174, 215] width 79 height 8
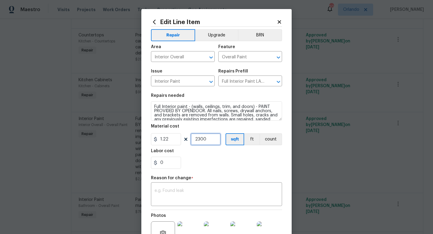
drag, startPoint x: 211, startPoint y: 139, endPoint x: 185, endPoint y: 139, distance: 25.2
click at [185, 139] on div "1.22 2300 sqft ft count" at bounding box center [216, 139] width 131 height 12
type input "1885"
click at [183, 188] on div "x ​" at bounding box center [216, 195] width 131 height 22
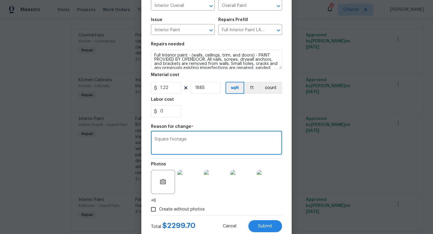
scroll to position [69, 0]
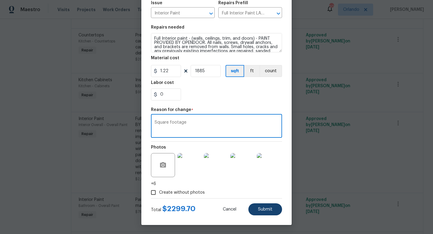
type textarea "Square footage"
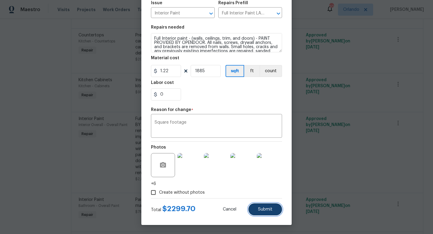
click at [267, 208] on span "Submit" at bounding box center [265, 209] width 14 height 5
type input "2300"
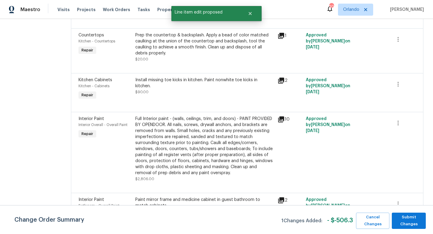
scroll to position [0, 0]
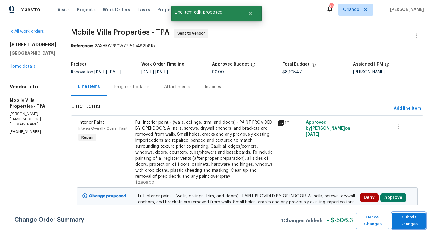
click at [413, 224] on span "Submit Changes" at bounding box center [409, 221] width 28 height 14
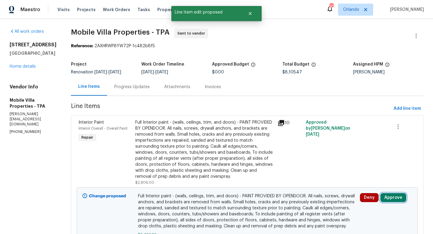
click at [390, 193] on button "Approve" at bounding box center [393, 197] width 26 height 9
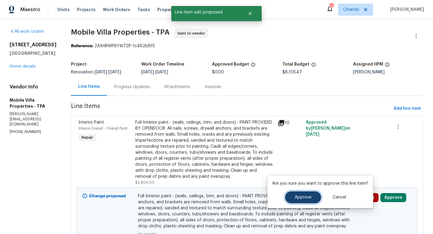
click at [301, 197] on span "Approve" at bounding box center [302, 197] width 17 height 5
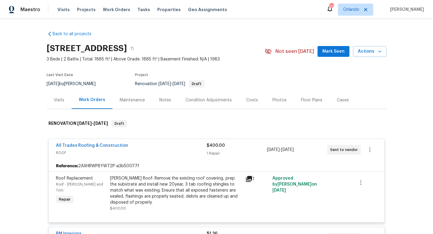
click at [138, 151] on span "ROOF" at bounding box center [131, 153] width 151 height 6
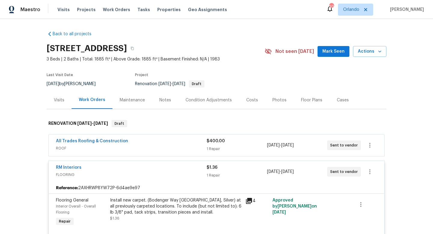
click at [131, 166] on div "RM Interiors" at bounding box center [131, 167] width 151 height 7
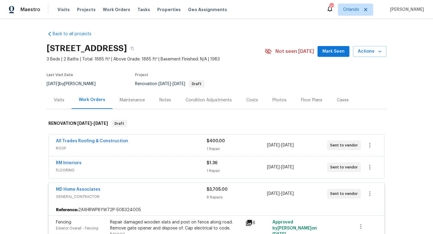
click at [133, 191] on div "MD Home Associates" at bounding box center [131, 189] width 151 height 7
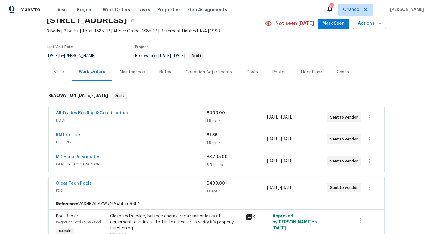
scroll to position [33, 0]
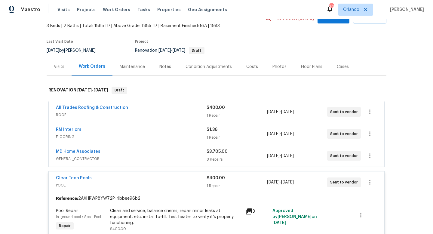
click at [134, 180] on div "Clear Tech Pools" at bounding box center [131, 178] width 151 height 7
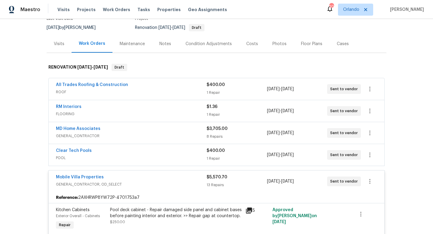
scroll to position [57, 0]
click at [92, 176] on link "Mobile Villa Properties" at bounding box center [80, 176] width 48 height 4
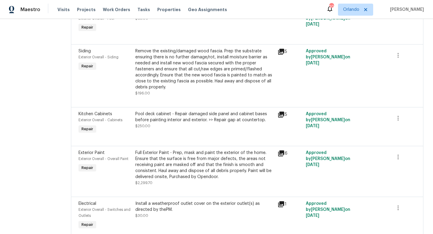
scroll to position [465, 0]
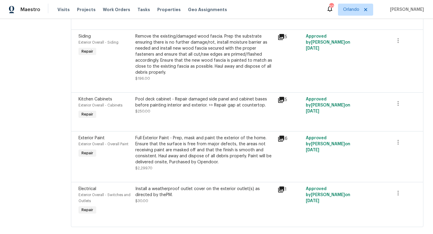
click at [198, 136] on div "Full Exterior Paint - Prep, mask and paint the exterior of the home. Ensure tha…" at bounding box center [204, 150] width 139 height 30
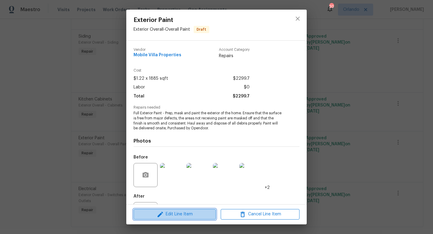
click at [180, 215] on span "Edit Line Item" at bounding box center [174, 214] width 79 height 8
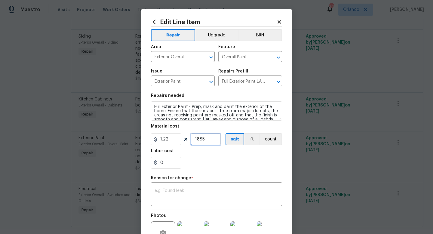
drag, startPoint x: 210, startPoint y: 141, endPoint x: 186, endPoint y: 140, distance: 23.8
click at [186, 140] on div "1.22 1885 sqft ft count" at bounding box center [216, 139] width 131 height 12
type input "2225"
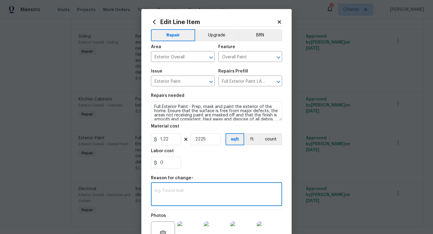
click at [175, 189] on textarea at bounding box center [216, 194] width 124 height 13
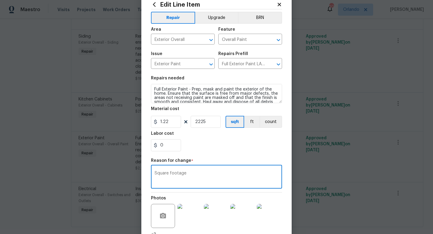
scroll to position [53, 0]
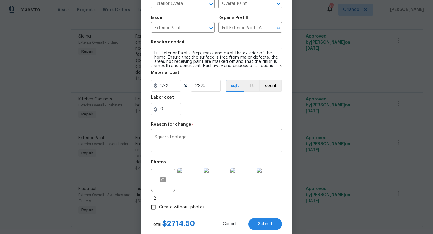
click at [195, 179] on img at bounding box center [189, 180] width 24 height 24
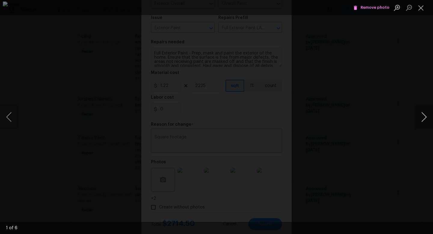
click at [423, 119] on button "Next image" at bounding box center [424, 117] width 18 height 24
click at [385, 92] on div "Lightbox" at bounding box center [216, 117] width 433 height 234
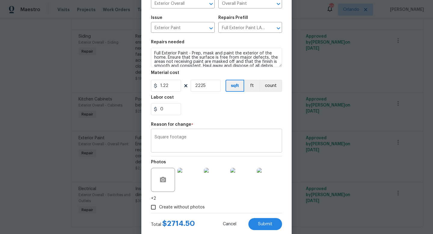
click at [203, 138] on textarea "Square footage" at bounding box center [216, 141] width 124 height 13
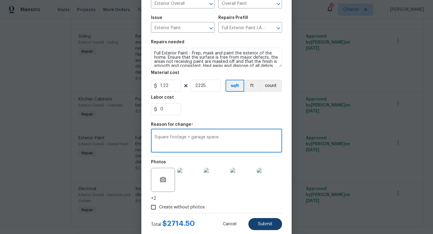
type textarea "Square footage + garage space"
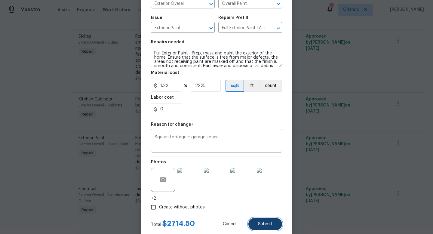
click at [268, 222] on span "Submit" at bounding box center [265, 224] width 14 height 5
type input "1885"
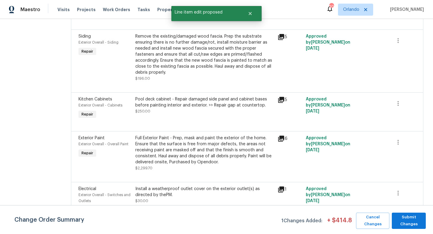
scroll to position [0, 0]
click at [409, 217] on span "Submit Changes" at bounding box center [409, 221] width 28 height 14
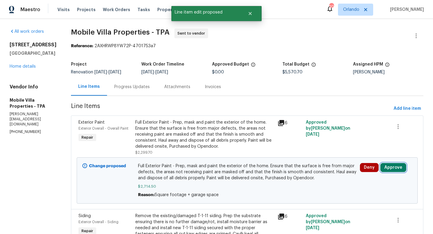
click at [397, 166] on button "Approve" at bounding box center [393, 167] width 26 height 9
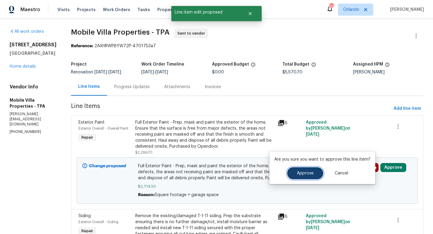
click at [304, 174] on span "Approve" at bounding box center [305, 173] width 17 height 5
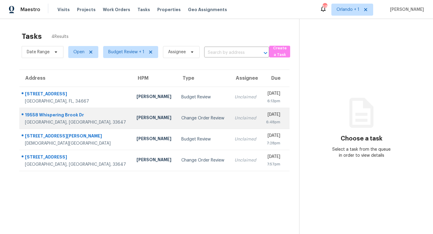
click at [181, 117] on div "Change Order Review" at bounding box center [202, 118] width 43 height 6
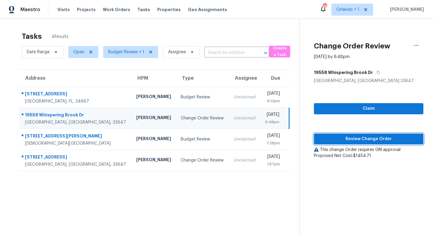
click at [364, 135] on span "Review Change Order" at bounding box center [368, 139] width 100 height 8
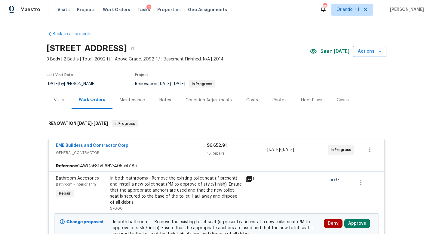
click at [176, 148] on div "EMB Builders and Contractor Corp" at bounding box center [131, 145] width 151 height 7
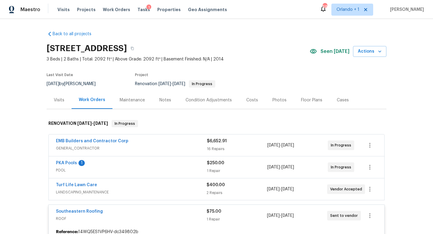
click at [176, 212] on div "Southeastern Roofing" at bounding box center [131, 211] width 151 height 7
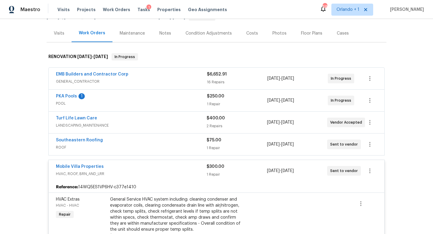
scroll to position [99, 0]
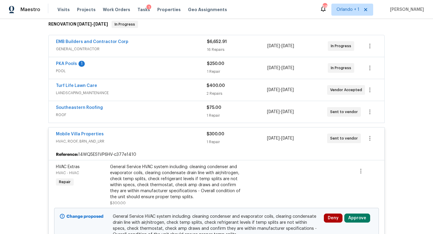
click at [184, 135] on div "Mobile Villa Properties" at bounding box center [131, 134] width 151 height 7
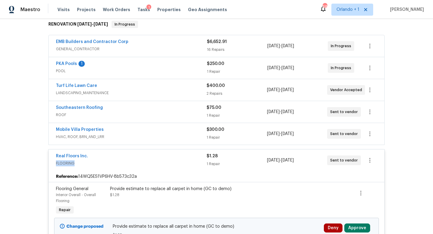
click at [182, 160] on span "FLOORING" at bounding box center [131, 163] width 151 height 6
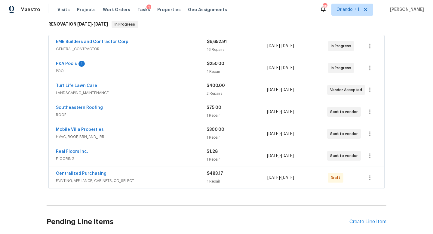
click at [130, 107] on div "Southeastern Roofing" at bounding box center [131, 108] width 151 height 7
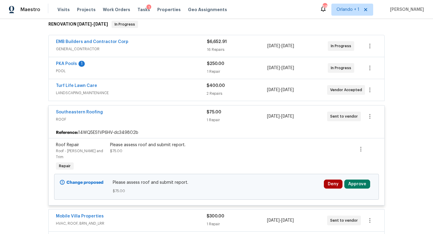
click at [136, 117] on span "ROOF" at bounding box center [131, 119] width 151 height 6
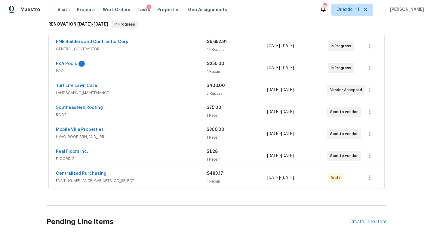
click at [155, 48] on span "GENERAL_CONTRACTOR" at bounding box center [131, 49] width 151 height 6
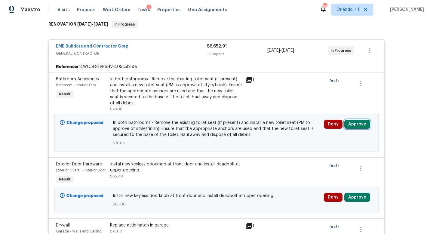
click at [352, 123] on button "Approve" at bounding box center [357, 124] width 26 height 9
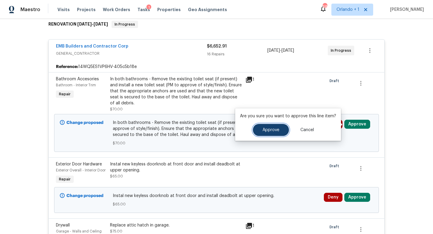
click at [266, 128] on span "Approve" at bounding box center [270, 130] width 17 height 5
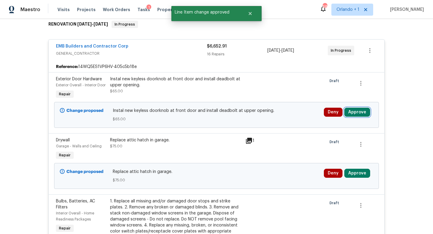
click at [355, 117] on button "Approve" at bounding box center [357, 112] width 26 height 9
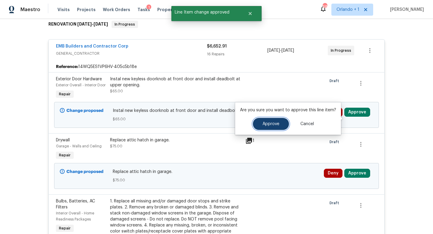
click at [272, 124] on span "Approve" at bounding box center [270, 124] width 17 height 5
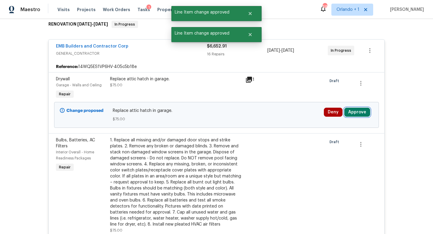
click at [358, 115] on button "Approve" at bounding box center [357, 112] width 26 height 9
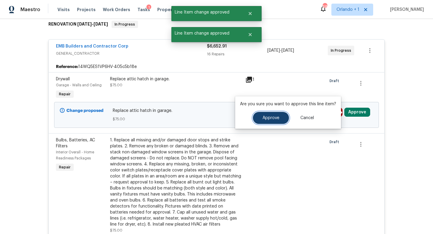
click at [268, 120] on span "Approve" at bounding box center [270, 118] width 17 height 5
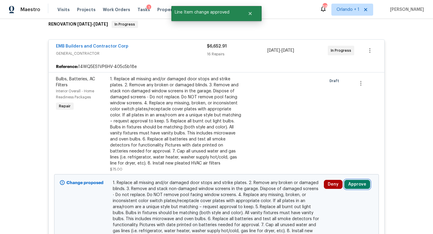
click at [357, 183] on button "Approve" at bounding box center [357, 184] width 26 height 9
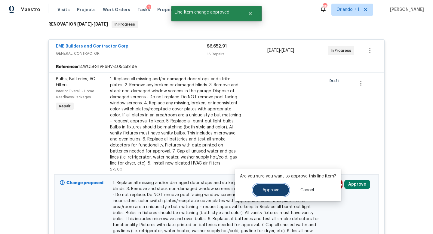
click at [261, 191] on button "Approve" at bounding box center [271, 190] width 36 height 12
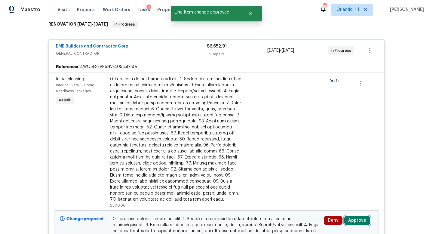
click at [353, 219] on button "Approve" at bounding box center [357, 220] width 26 height 9
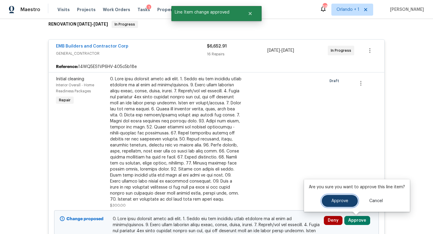
click at [331, 200] on span "Approve" at bounding box center [339, 201] width 17 height 5
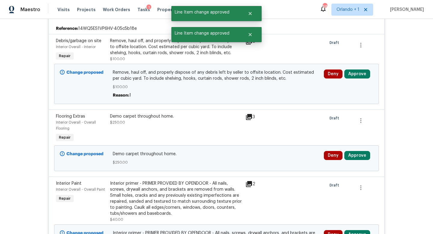
scroll to position [130, 0]
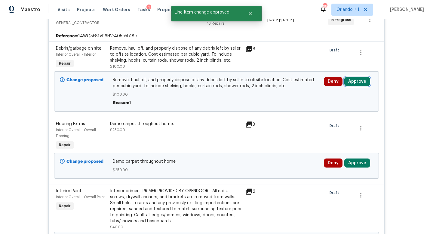
click at [355, 83] on button "Approve" at bounding box center [357, 81] width 26 height 9
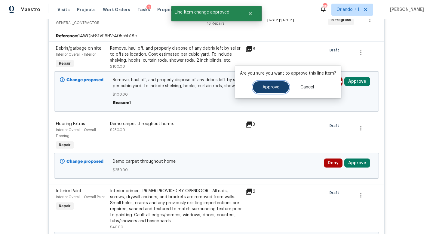
click at [273, 86] on span "Approve" at bounding box center [270, 87] width 17 height 5
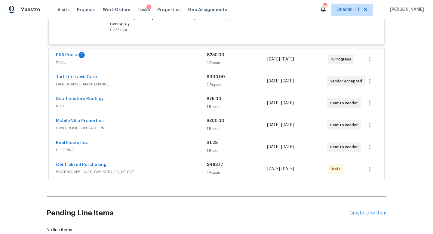
scroll to position [1477, 0]
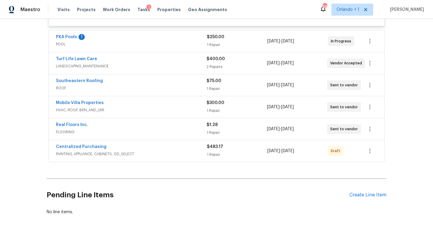
click at [185, 129] on div "Real Floors Inc." at bounding box center [131, 125] width 151 height 7
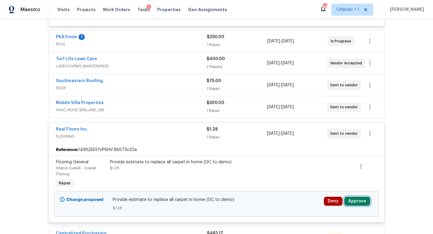
click at [360, 206] on button "Approve" at bounding box center [357, 201] width 26 height 9
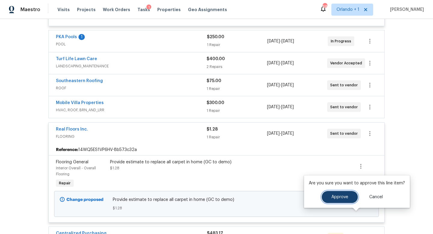
click at [334, 199] on span "Approve" at bounding box center [339, 197] width 17 height 5
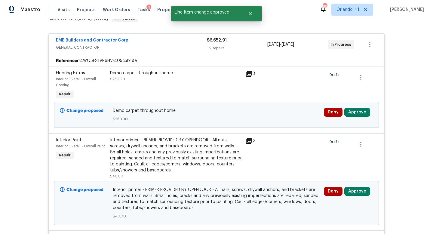
scroll to position [115, 0]
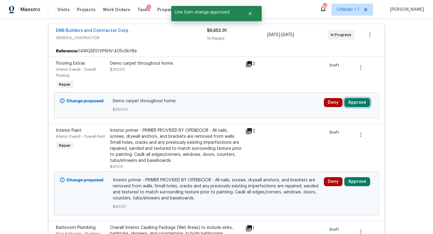
click at [361, 103] on button "Approve" at bounding box center [357, 102] width 26 height 9
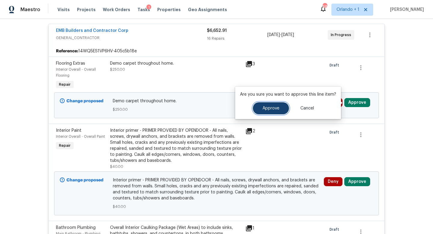
click at [262, 111] on button "Approve" at bounding box center [271, 108] width 36 height 12
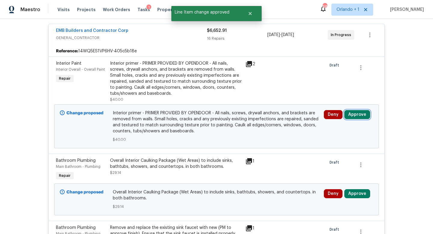
click at [361, 116] on button "Approve" at bounding box center [357, 114] width 26 height 9
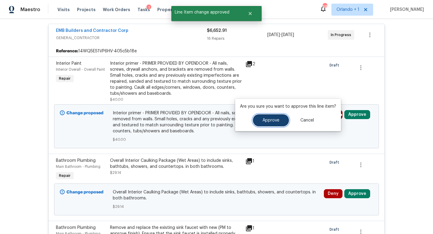
click at [265, 117] on button "Approve" at bounding box center [271, 120] width 36 height 12
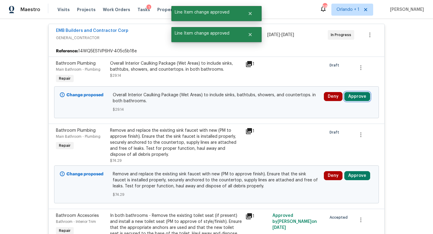
click at [357, 94] on button "Approve" at bounding box center [357, 96] width 26 height 9
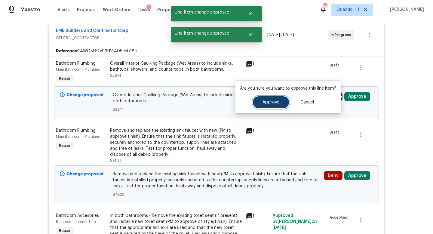
click at [279, 104] on button "Approve" at bounding box center [271, 102] width 36 height 12
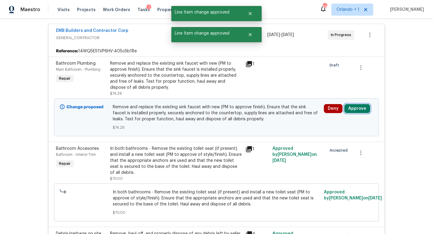
click at [352, 107] on button "Approve" at bounding box center [357, 108] width 26 height 9
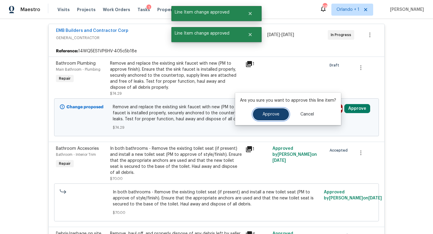
click at [271, 112] on span "Approve" at bounding box center [270, 114] width 17 height 5
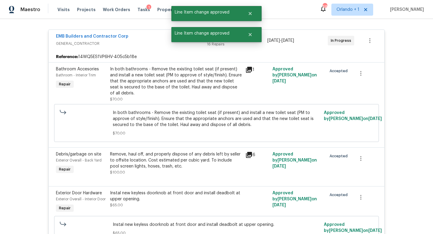
scroll to position [5, 0]
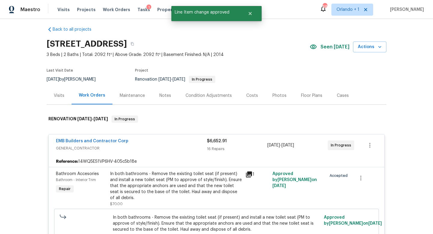
click at [161, 145] on div "EMB Builders and Contractor Corp" at bounding box center [131, 141] width 151 height 7
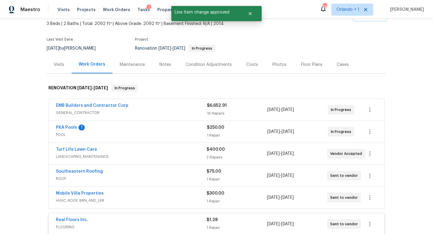
scroll to position [36, 0]
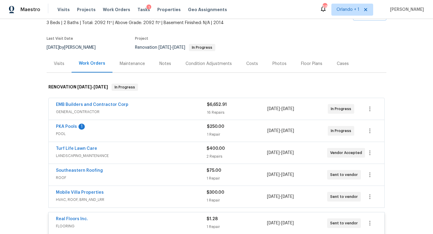
click at [160, 131] on span "POOL" at bounding box center [131, 134] width 151 height 6
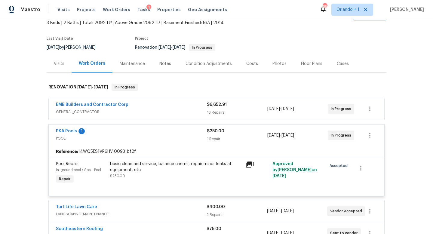
click at [164, 142] on div "PKA Pools 1 POOL" at bounding box center [131, 135] width 151 height 14
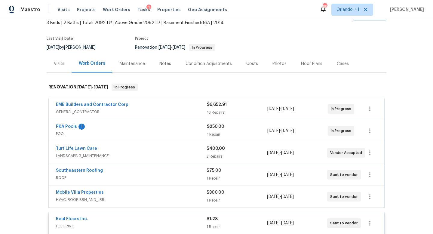
click at [170, 156] on span "LANDSCAPING_MAINTENANCE" at bounding box center [131, 156] width 151 height 6
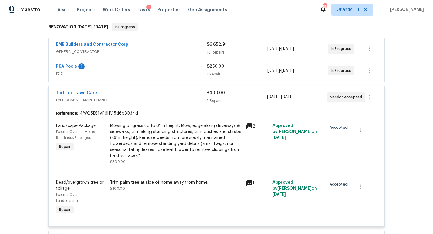
scroll to position [104, 0]
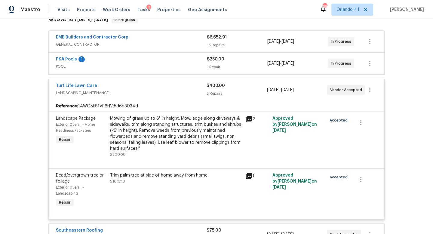
click at [160, 92] on span "LANDSCAPING_MAINTENANCE" at bounding box center [131, 93] width 151 height 6
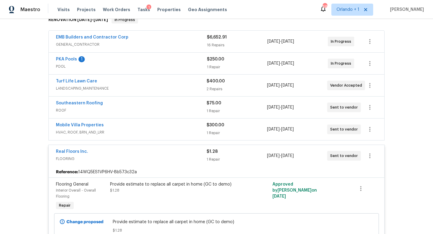
click at [163, 107] on span "ROOF" at bounding box center [131, 110] width 151 height 6
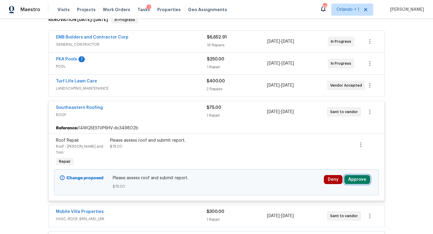
click at [356, 175] on button "Approve" at bounding box center [357, 179] width 26 height 9
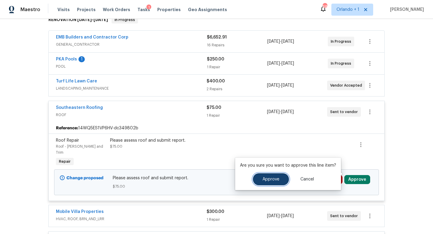
click at [268, 182] on button "Approve" at bounding box center [271, 179] width 36 height 12
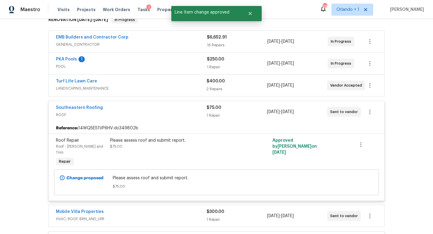
click at [175, 113] on span "ROOF" at bounding box center [131, 115] width 151 height 6
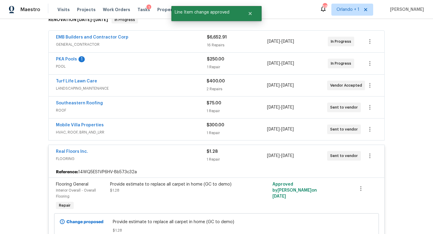
click at [184, 125] on div "Mobile Villa Properties" at bounding box center [131, 125] width 151 height 7
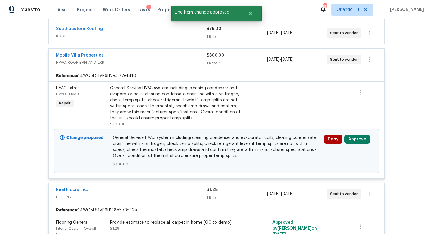
scroll to position [202, 0]
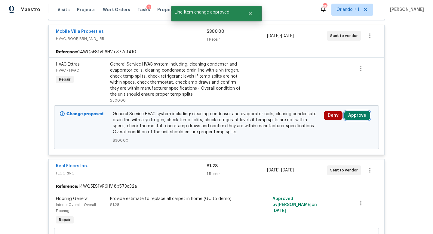
click at [354, 114] on button "Approve" at bounding box center [357, 115] width 26 height 9
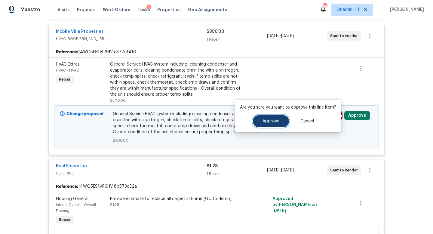
click at [272, 119] on span "Approve" at bounding box center [270, 121] width 17 height 5
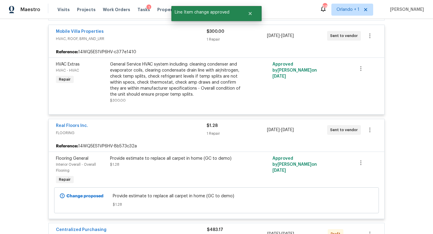
click at [160, 39] on span "HVAC, ROOF, BRN_AND_LRR" at bounding box center [131, 39] width 151 height 6
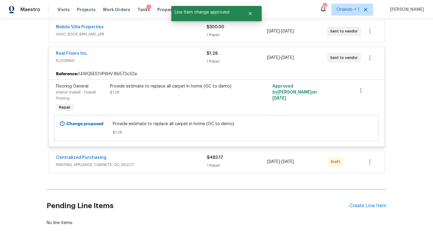
scroll to position [212, 0]
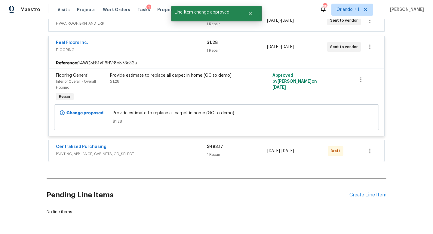
click at [176, 146] on div "Centralized Purchasing" at bounding box center [131, 147] width 151 height 7
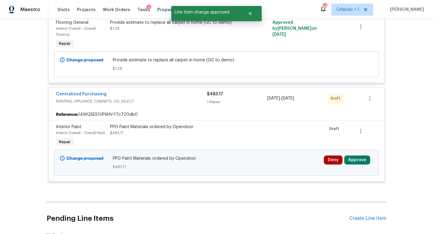
scroll to position [298, 0]
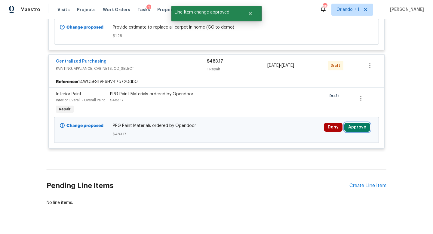
click at [351, 127] on button "Approve" at bounding box center [357, 127] width 26 height 9
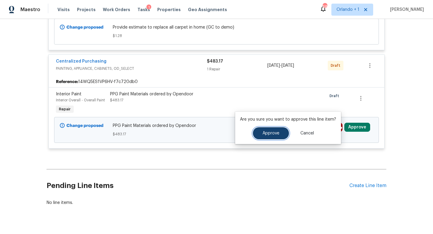
click at [271, 135] on span "Approve" at bounding box center [270, 133] width 17 height 5
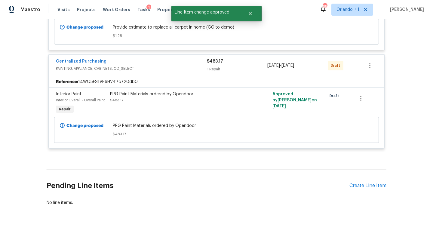
click at [169, 68] on span "PAINTING, APPLIANCE, CABINETS, OD_SELECT" at bounding box center [131, 69] width 151 height 6
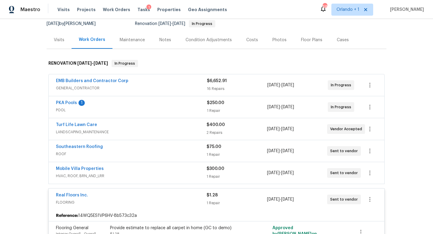
scroll to position [0, 0]
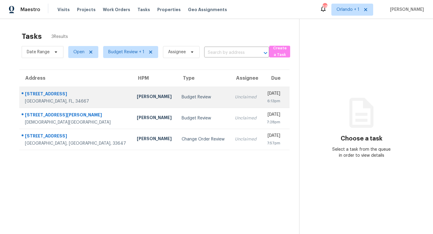
click at [181, 97] on div "Budget Review" at bounding box center [203, 97] width 44 height 6
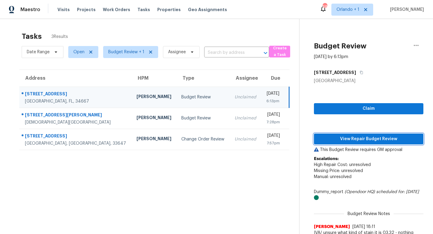
click at [358, 138] on span "View Repair Budget Review" at bounding box center [368, 139] width 100 height 8
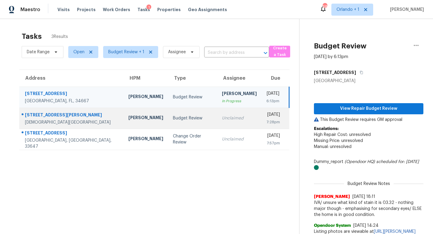
click at [222, 116] on div "Unclaimed" at bounding box center [239, 118] width 35 height 6
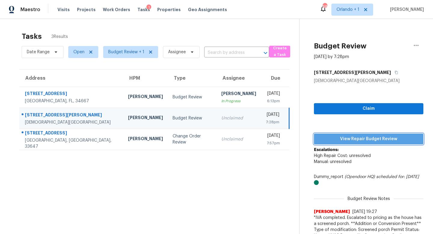
click at [357, 138] on span "View Repair Budget Review" at bounding box center [368, 139] width 100 height 8
